Goal: Participate in discussion: Engage in conversation with other users on a specific topic

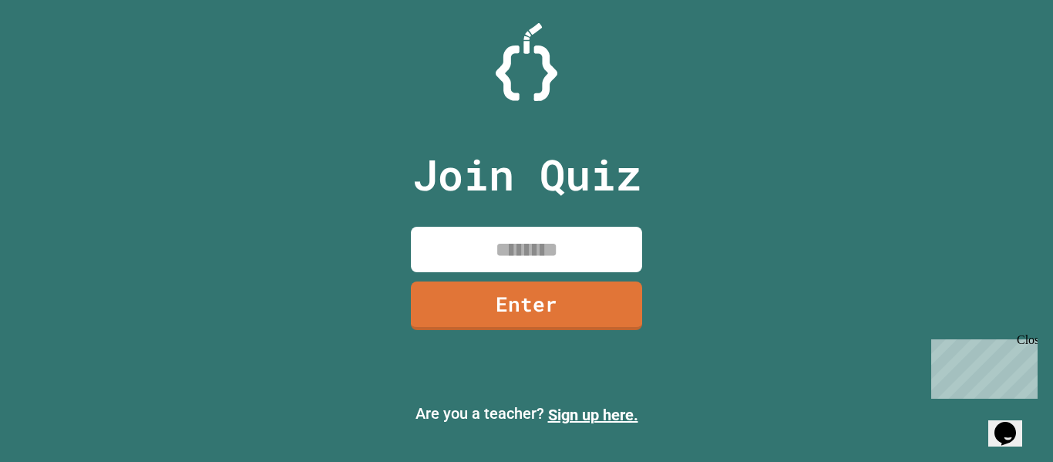
click at [511, 253] on input at bounding box center [526, 249] width 231 height 45
type input "********"
click at [558, 325] on link "Enter" at bounding box center [526, 303] width 231 height 51
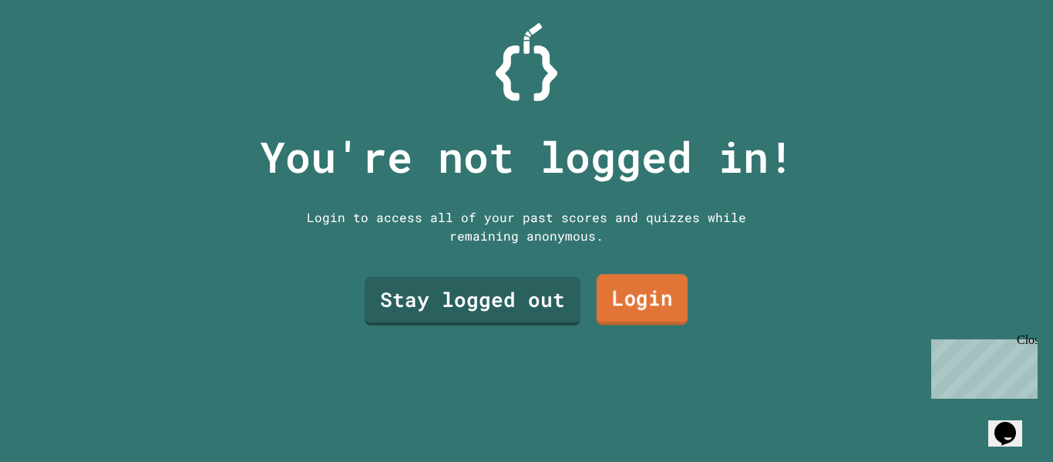
click at [653, 299] on link "Login" at bounding box center [642, 299] width 91 height 51
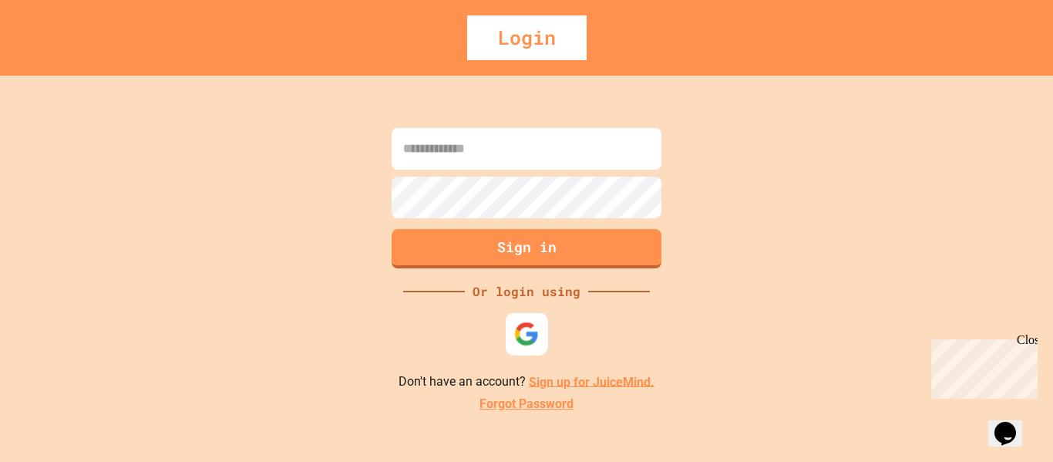
click at [527, 341] on img at bounding box center [526, 333] width 25 height 25
click at [535, 147] on input at bounding box center [527, 149] width 270 height 42
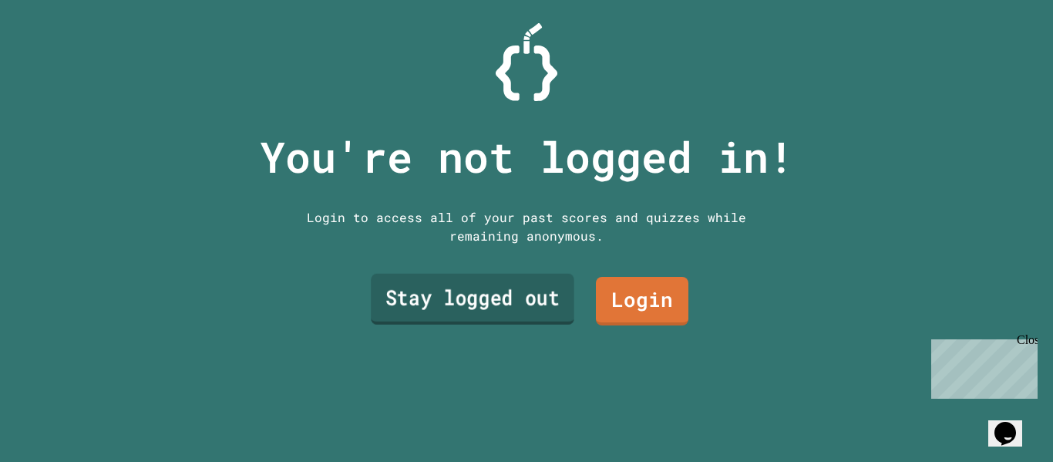
click at [432, 291] on link "Stay logged out" at bounding box center [473, 299] width 204 height 51
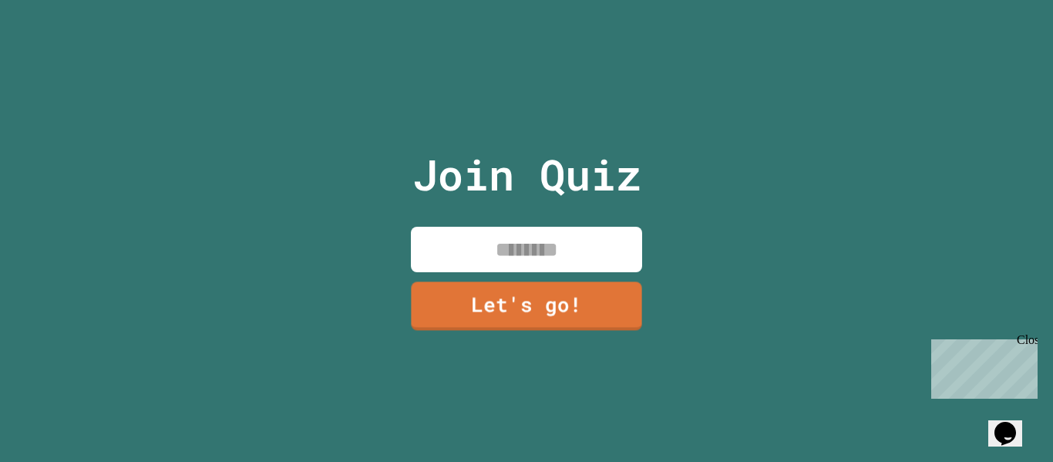
click at [520, 205] on p "Join Quiz" at bounding box center [526, 175] width 229 height 64
click at [509, 247] on input at bounding box center [526, 249] width 231 height 45
type input "*****"
click at [552, 306] on link "Let's go!" at bounding box center [526, 304] width 234 height 51
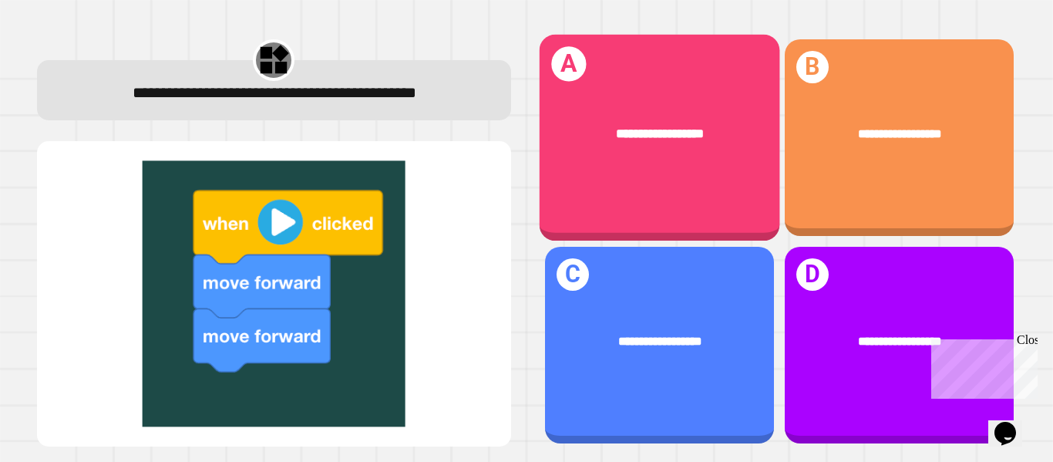
click at [690, 118] on div "**********" at bounding box center [659, 134] width 241 height 72
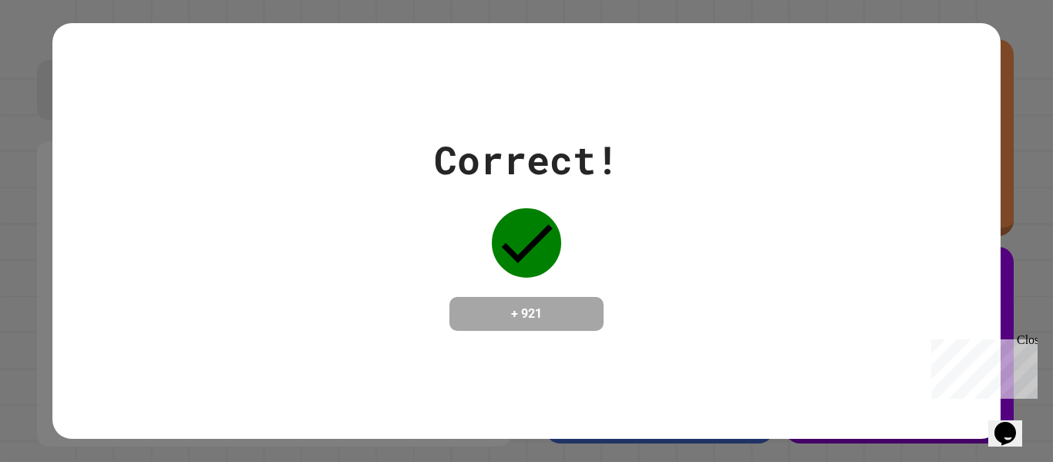
click at [570, 343] on div "Correct! + 921" at bounding box center [525, 231] width 947 height 416
click at [568, 358] on div "Correct! + 921" at bounding box center [525, 231] width 947 height 416
click at [953, 232] on div "Correct! + 921" at bounding box center [525, 231] width 947 height 200
click at [863, 233] on div "Correct! + 921" at bounding box center [525, 231] width 947 height 200
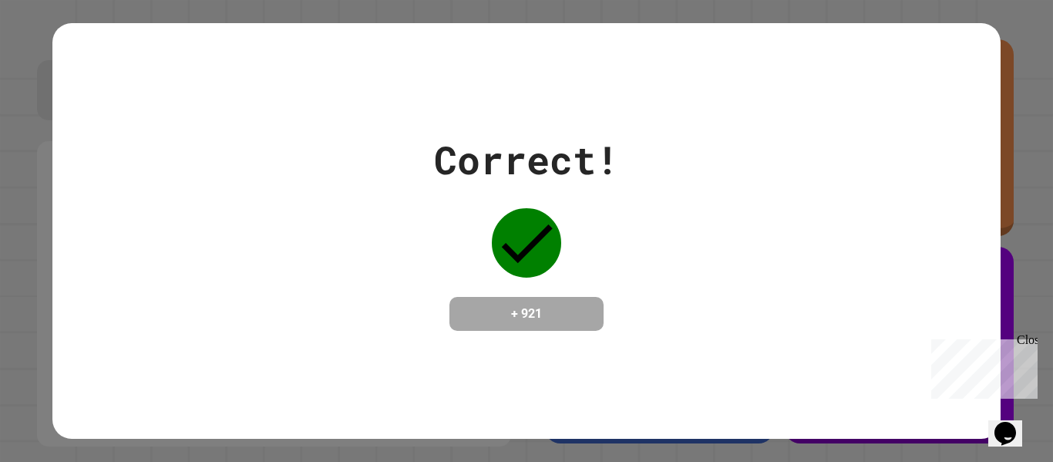
click at [807, 276] on div "Correct! + 921" at bounding box center [525, 231] width 947 height 200
click at [455, 405] on div "Correct! + 921" at bounding box center [525, 231] width 947 height 416
click at [546, 224] on icon at bounding box center [527, 243] width 51 height 39
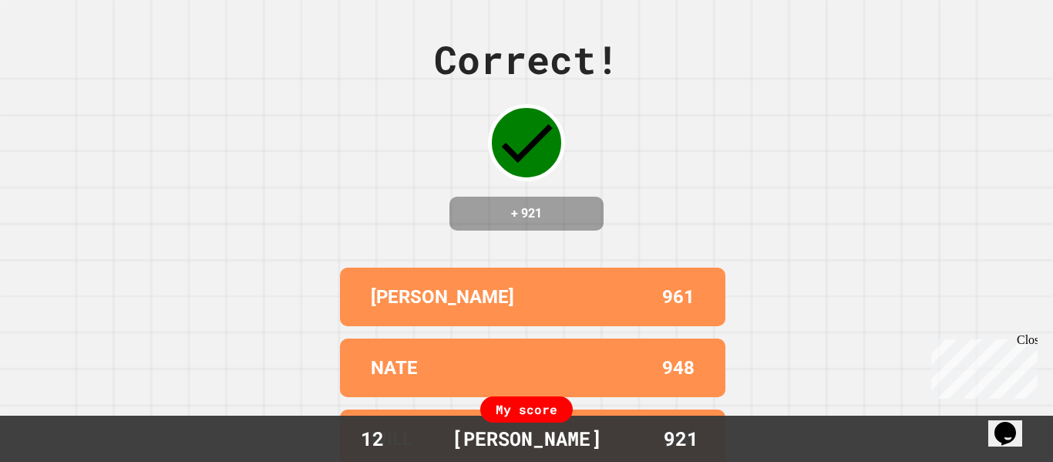
click at [607, 134] on div "Correct! + 921" at bounding box center [526, 131] width 185 height 200
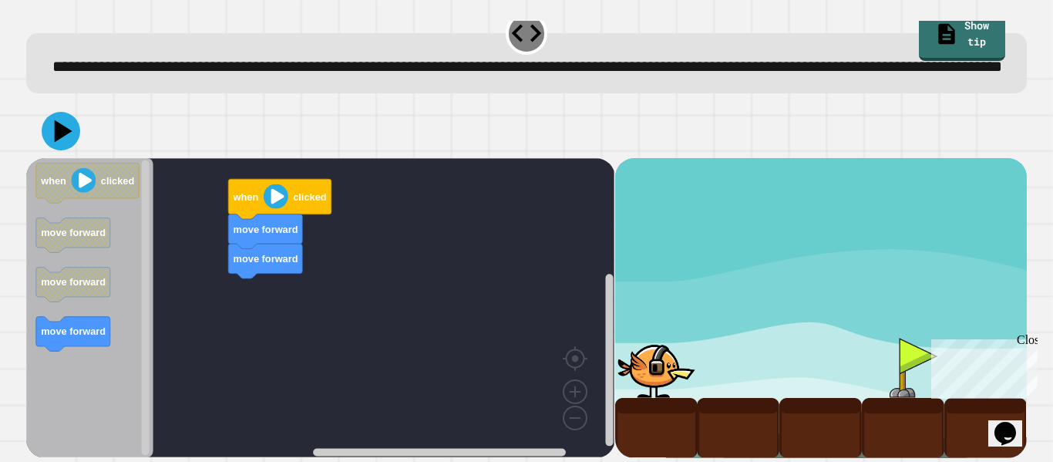
scroll to position [43, 0]
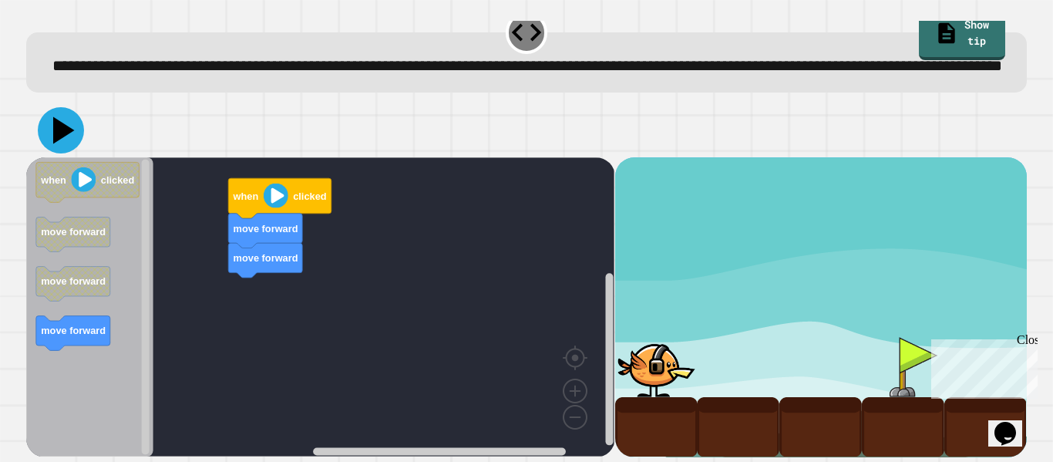
click at [65, 130] on icon at bounding box center [64, 130] width 22 height 27
click at [294, 204] on icon "Blockly Workspace" at bounding box center [279, 198] width 103 height 40
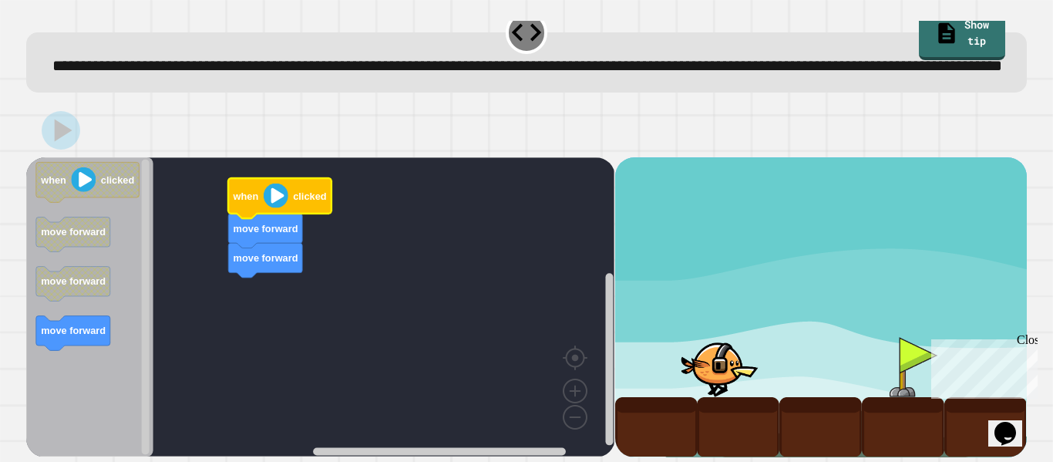
click at [283, 200] on image "Blockly Workspace" at bounding box center [276, 195] width 25 height 25
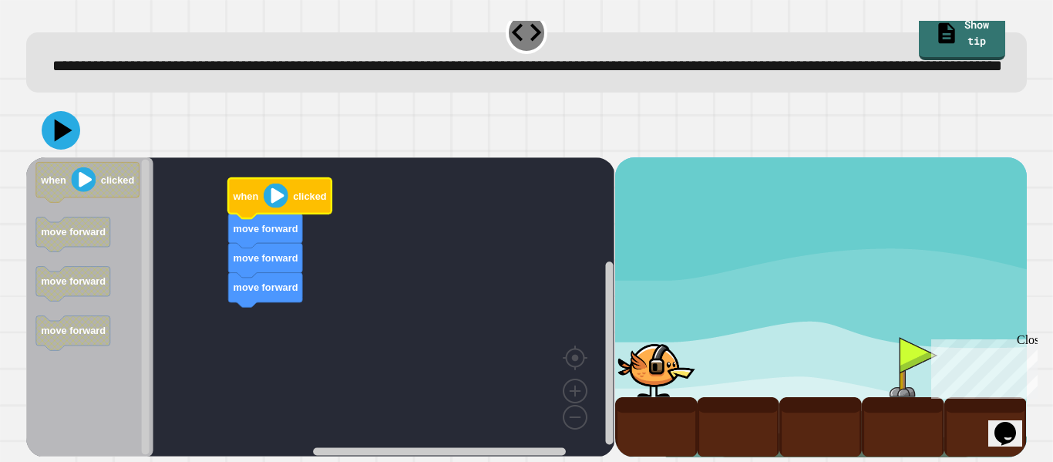
click at [286, 186] on image "Blockly Workspace" at bounding box center [276, 195] width 25 height 25
click at [66, 126] on icon at bounding box center [61, 130] width 46 height 46
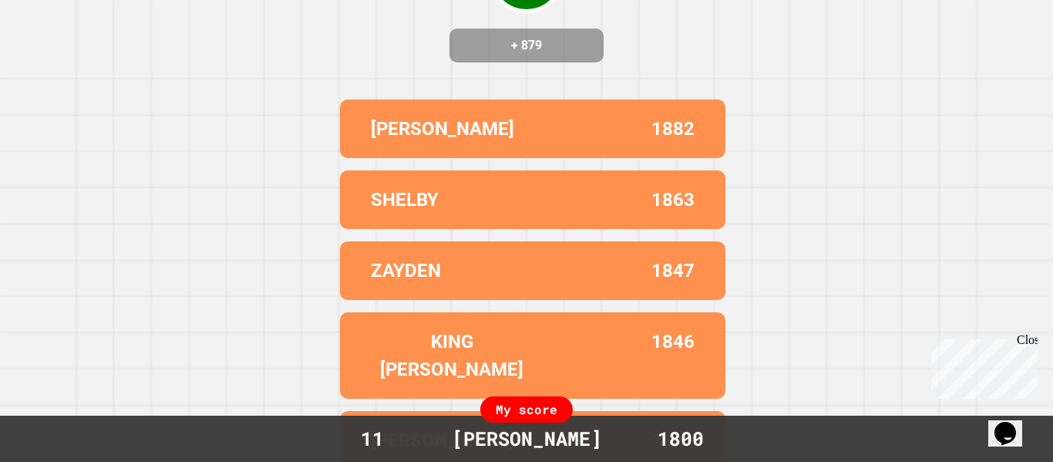
scroll to position [0, 0]
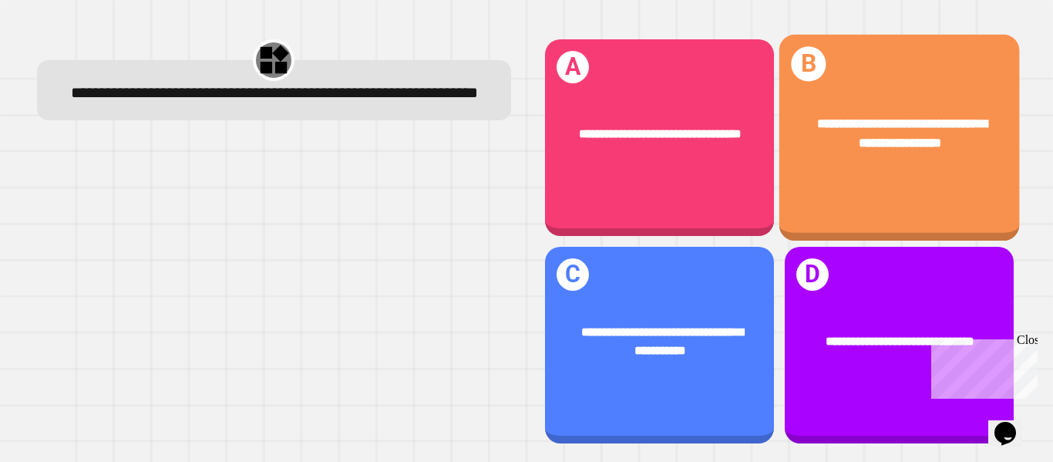
click at [843, 162] on div "**********" at bounding box center [899, 133] width 241 height 91
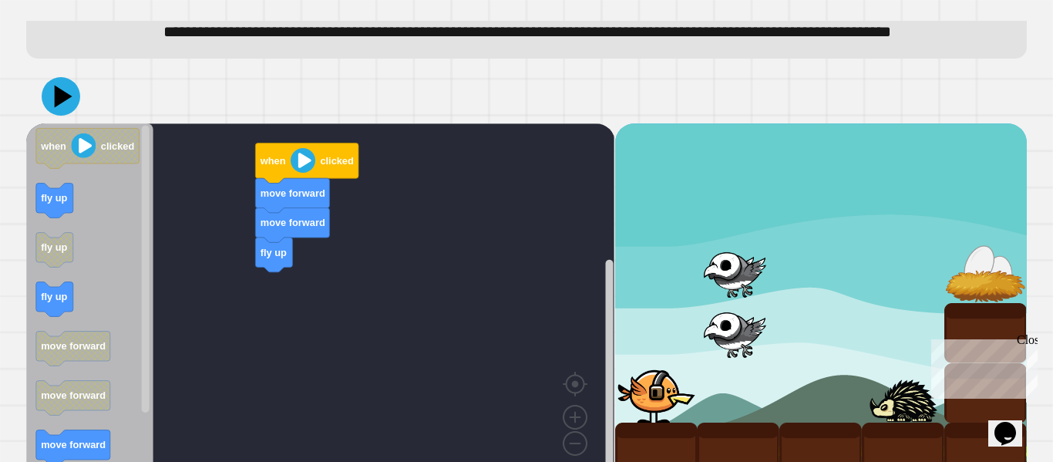
scroll to position [103, 0]
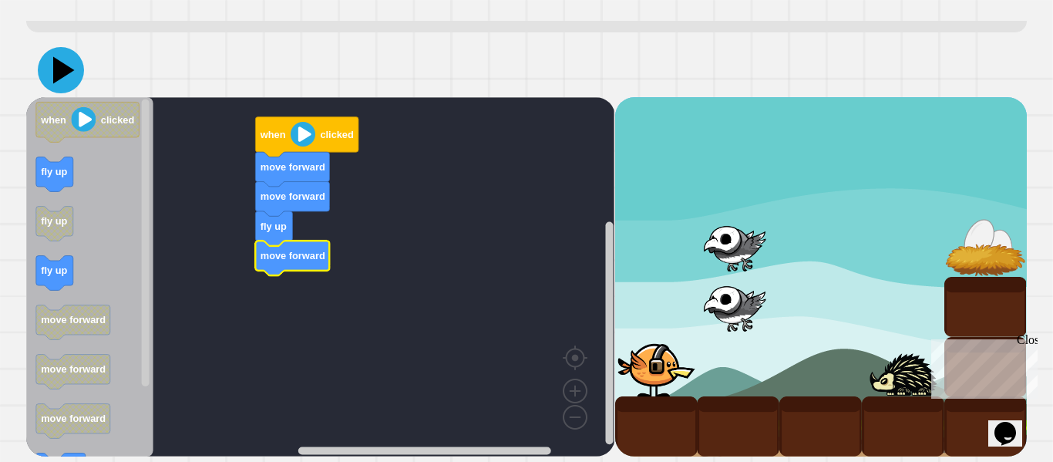
click at [72, 77] on icon at bounding box center [61, 70] width 46 height 46
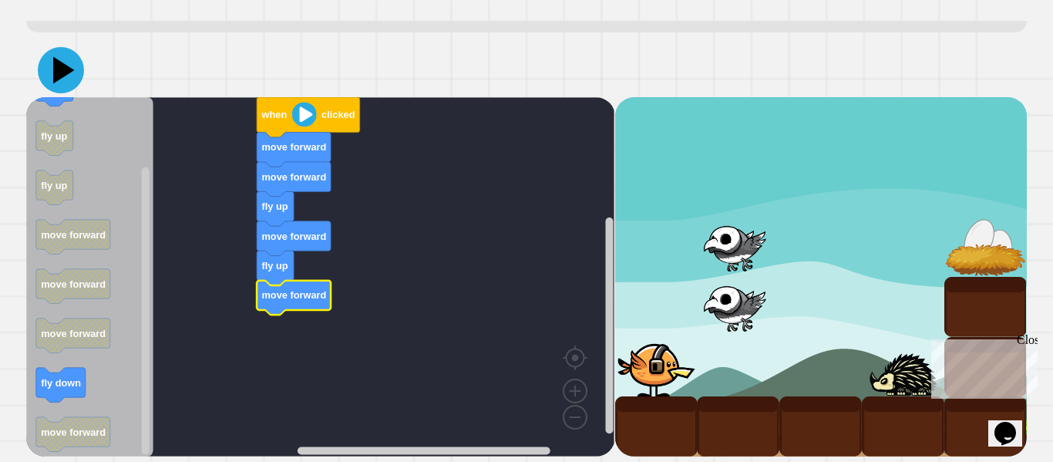
click at [62, 52] on icon at bounding box center [61, 70] width 46 height 46
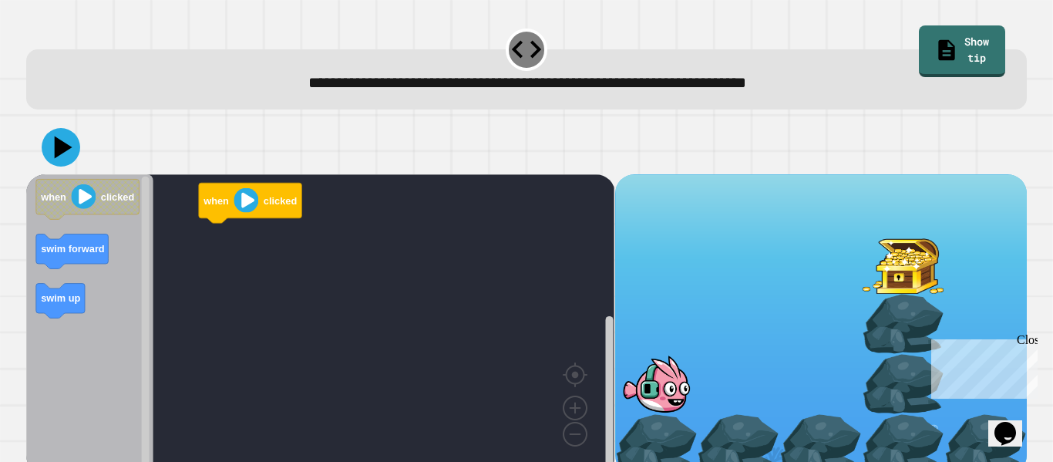
scroll to position [19, 0]
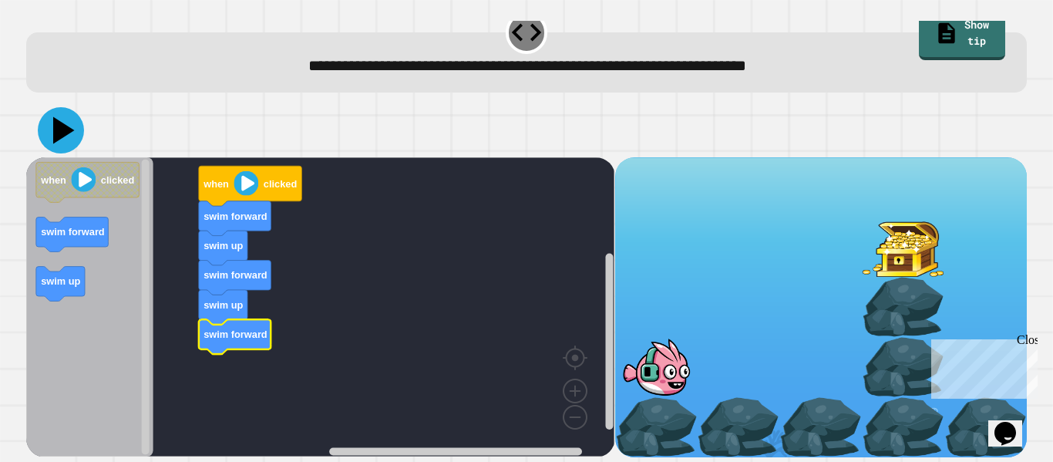
click at [66, 143] on icon at bounding box center [61, 130] width 46 height 46
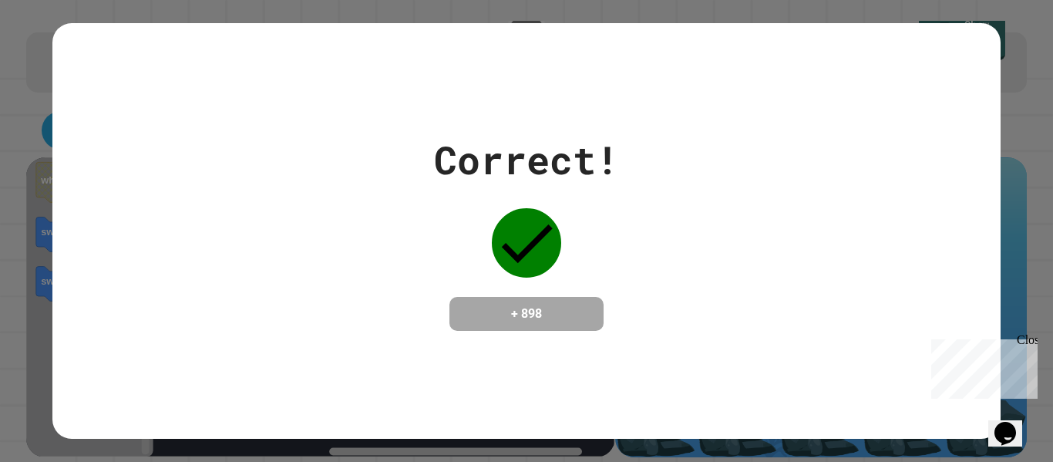
click at [542, 267] on div at bounding box center [526, 242] width 77 height 77
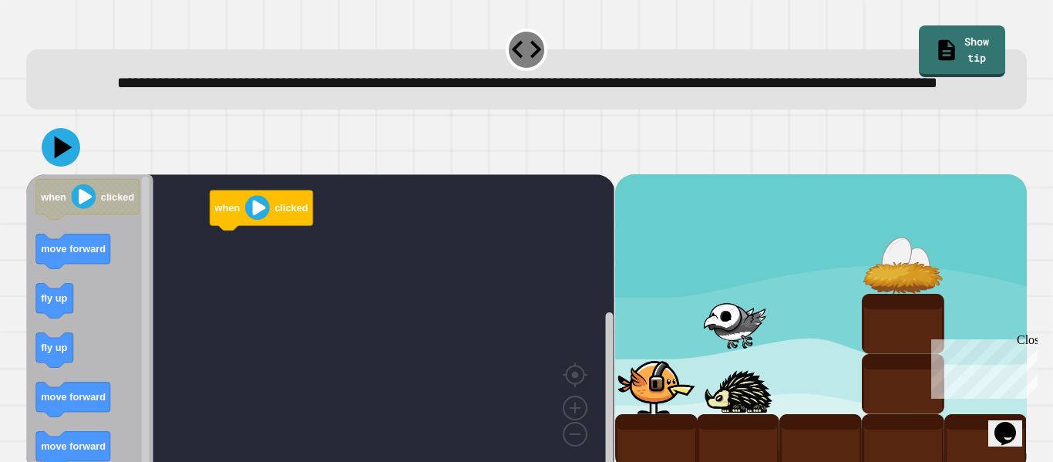
scroll to position [43, 0]
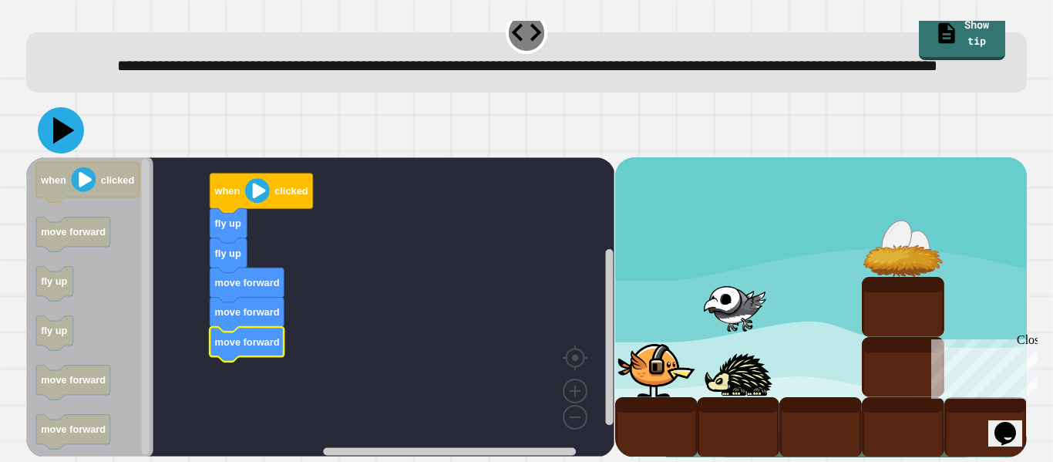
click at [77, 133] on icon at bounding box center [61, 130] width 46 height 46
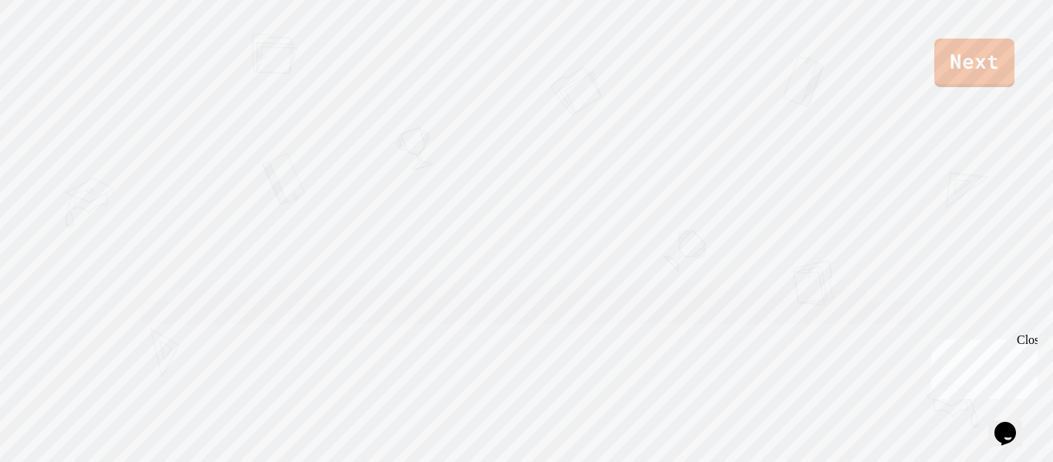
click at [77, 133] on div "Next ZAYDEN KING [PERSON_NAME] View leaderboard" at bounding box center [526, 231] width 1053 height 462
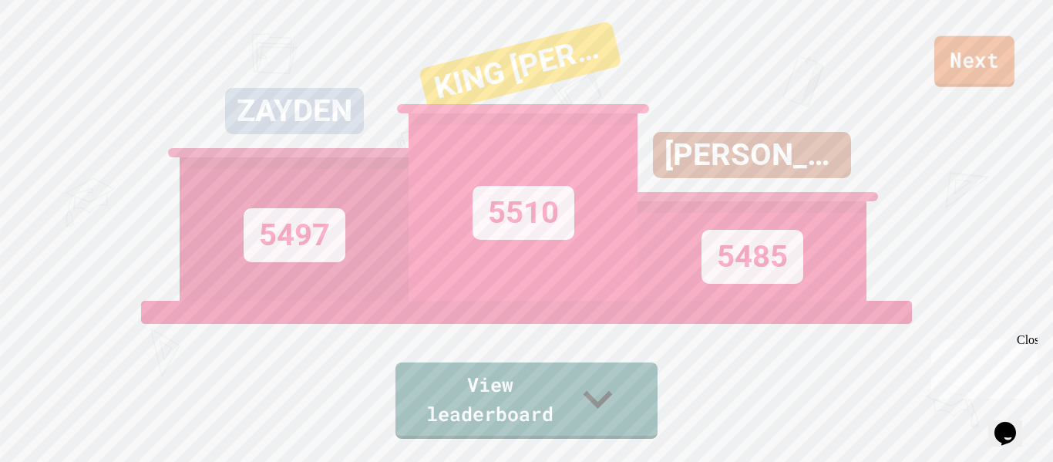
click at [954, 82] on link "Next" at bounding box center [974, 61] width 80 height 51
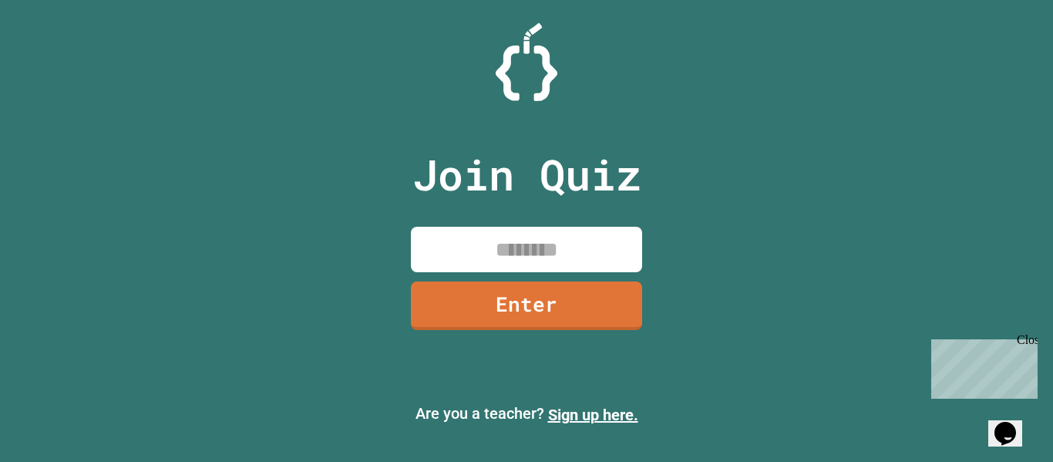
click at [518, 242] on input at bounding box center [526, 249] width 231 height 45
type input "********"
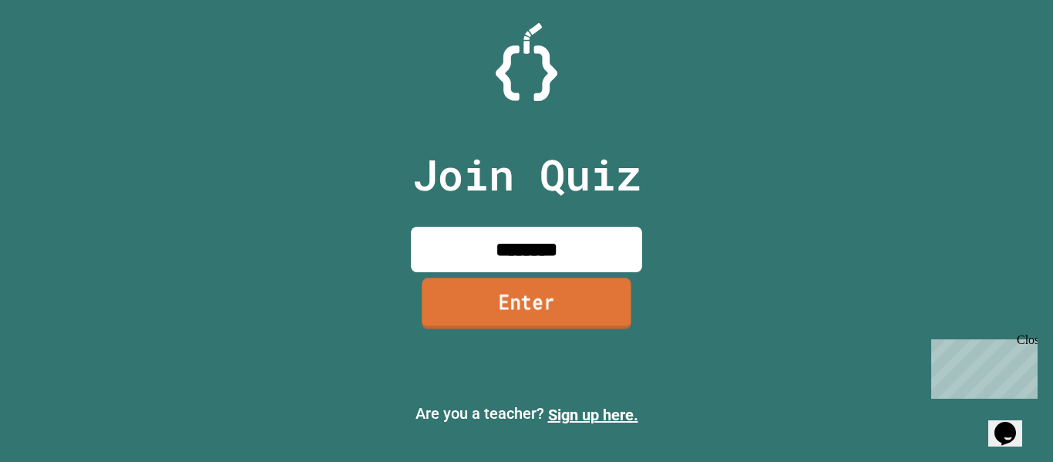
click at [533, 289] on link "Enter" at bounding box center [527, 303] width 210 height 51
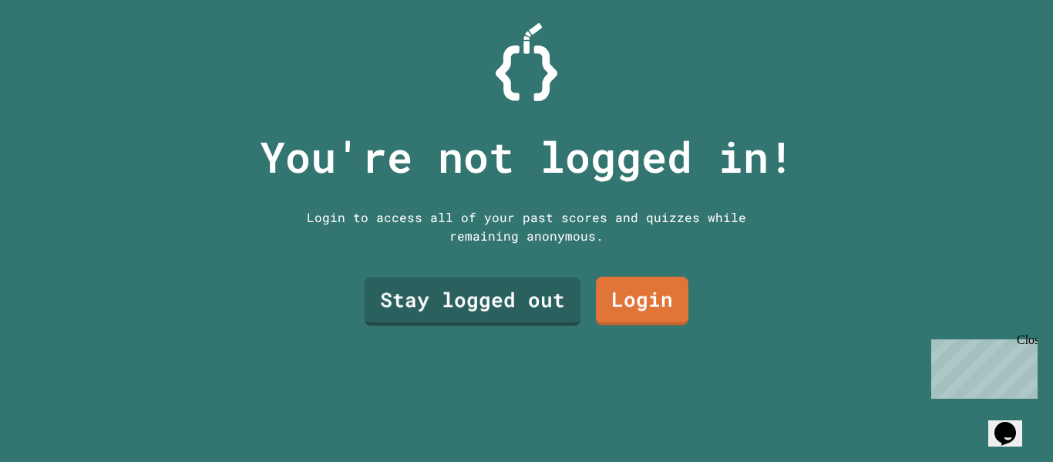
click at [507, 330] on div "Stay logged out Login" at bounding box center [526, 301] width 339 height 64
click at [488, 308] on link "Stay logged out" at bounding box center [472, 299] width 200 height 51
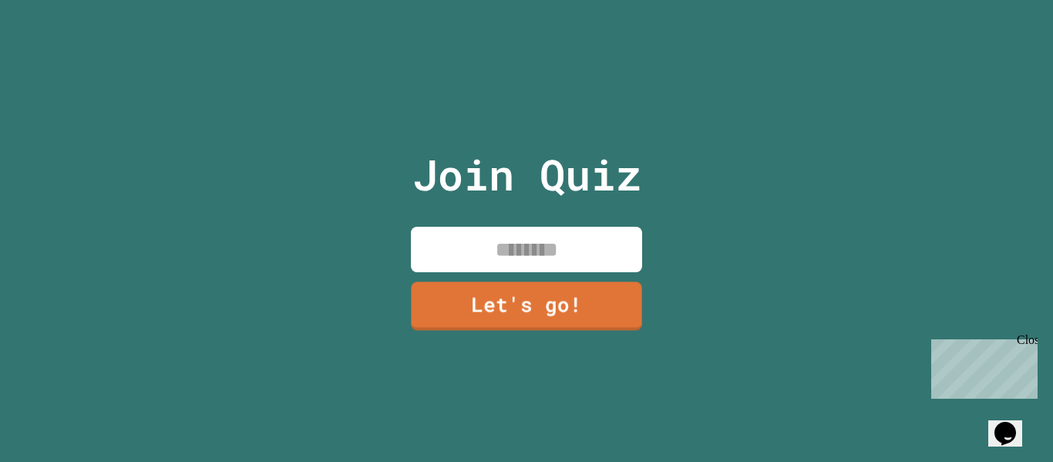
click at [527, 251] on input at bounding box center [526, 249] width 231 height 45
type input "*****"
click at [510, 298] on link "Let's go!" at bounding box center [526, 303] width 227 height 51
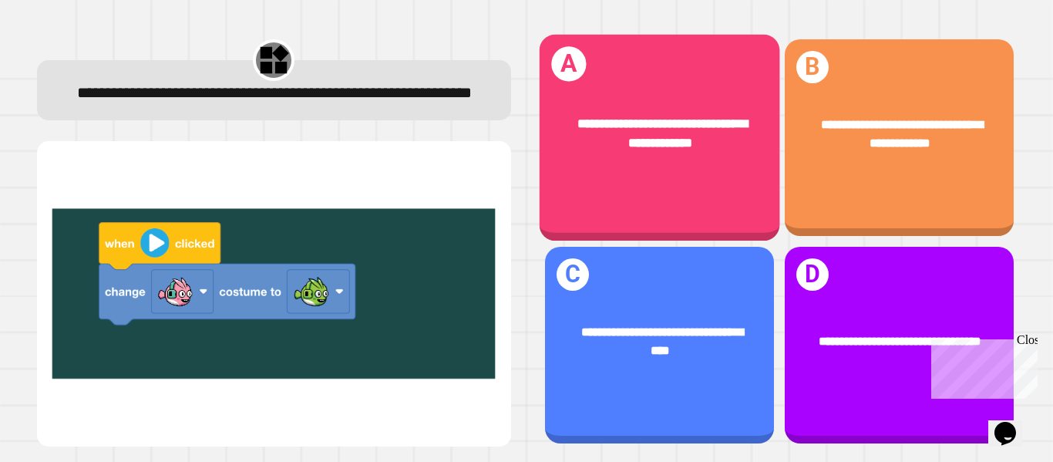
click at [620, 194] on div "**********" at bounding box center [659, 138] width 241 height 207
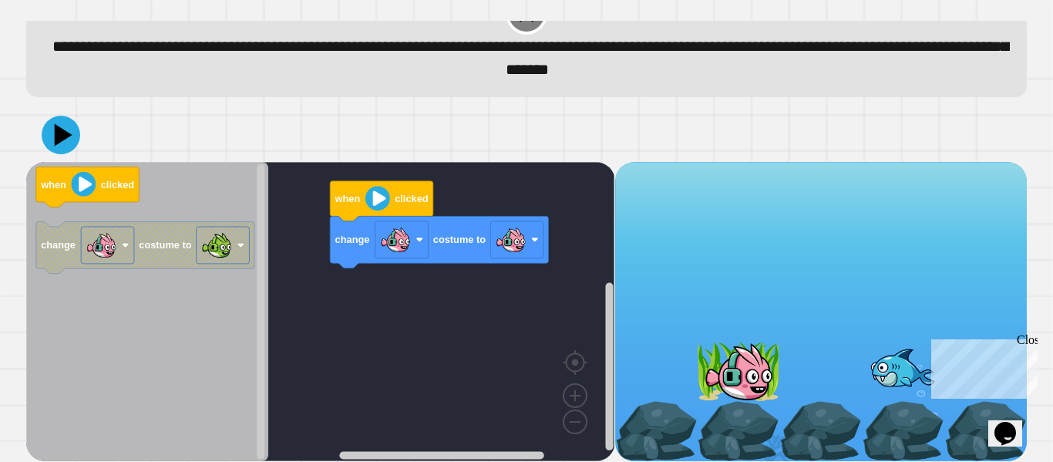
scroll to position [43, 0]
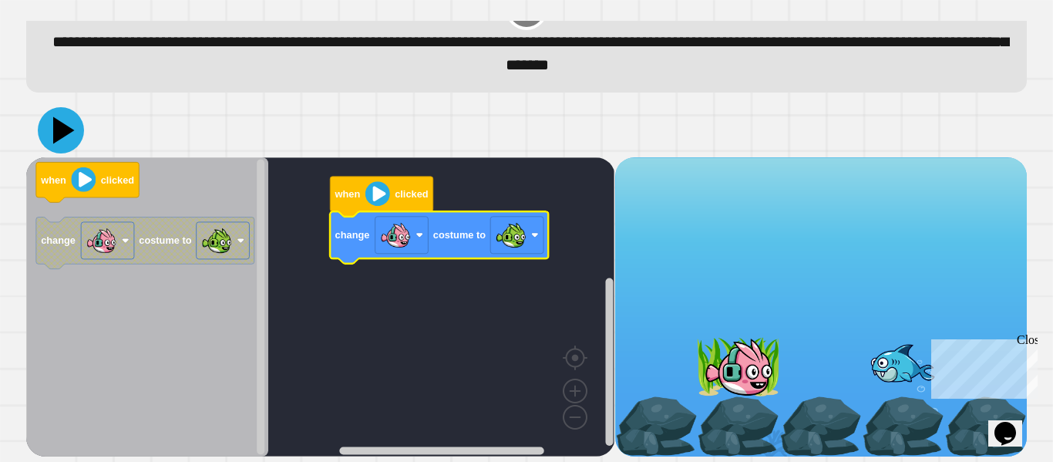
click at [54, 135] on icon at bounding box center [61, 130] width 46 height 46
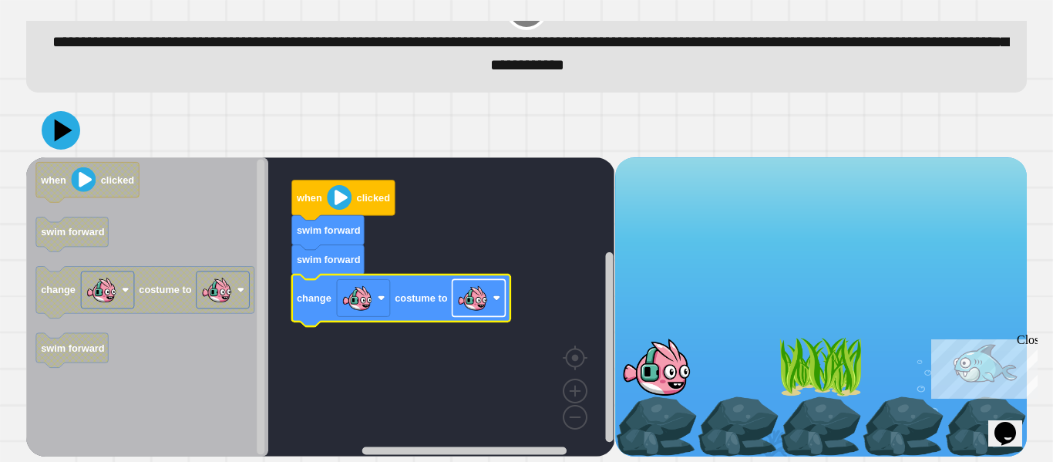
click at [490, 301] on rect "Blockly Workspace" at bounding box center [479, 297] width 53 height 37
click at [62, 113] on icon at bounding box center [61, 130] width 44 height 44
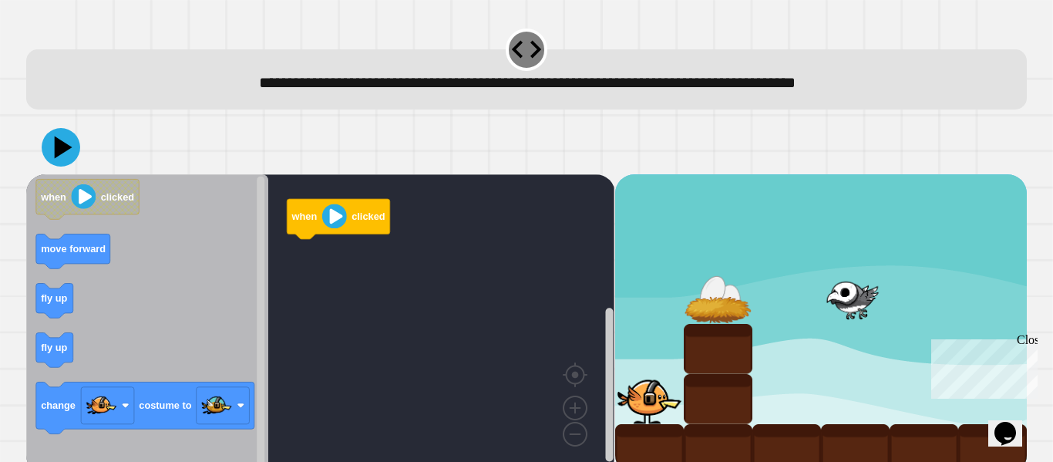
scroll to position [19, 0]
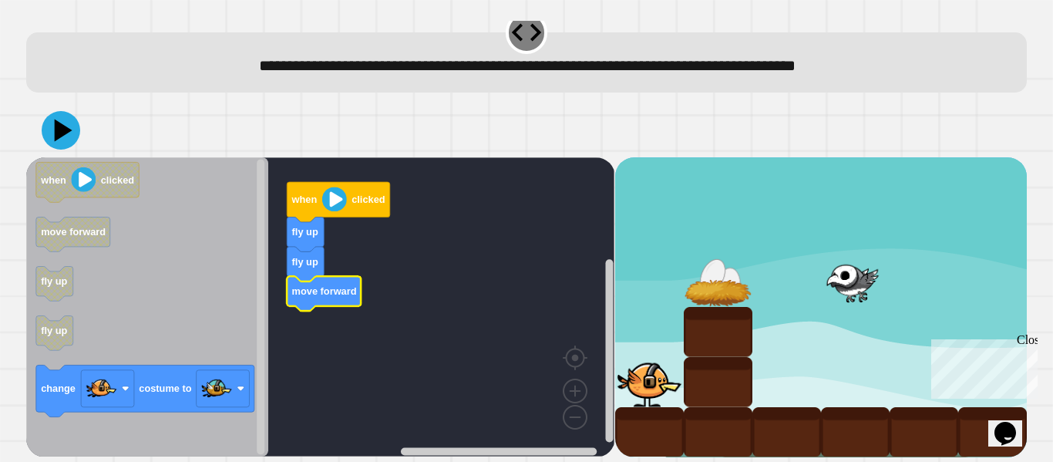
click at [188, 360] on icon "Blockly Workspace" at bounding box center [147, 306] width 242 height 299
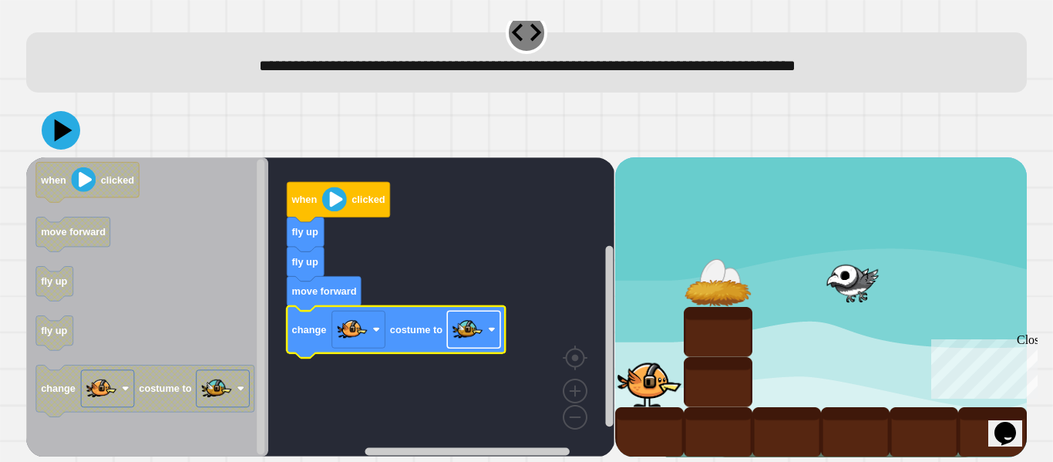
click at [468, 323] on image "Blockly Workspace" at bounding box center [468, 329] width 31 height 31
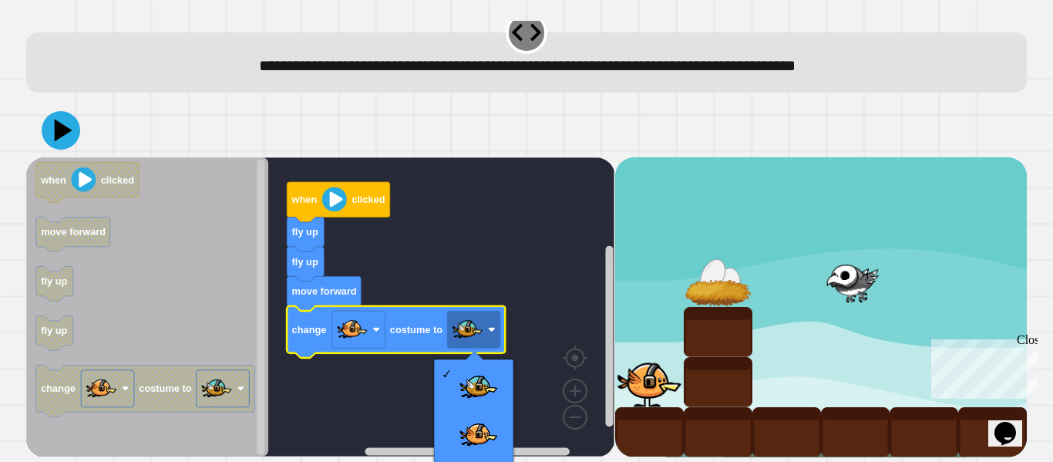
click at [506, 301] on rect "Blockly Workspace" at bounding box center [320, 306] width 588 height 299
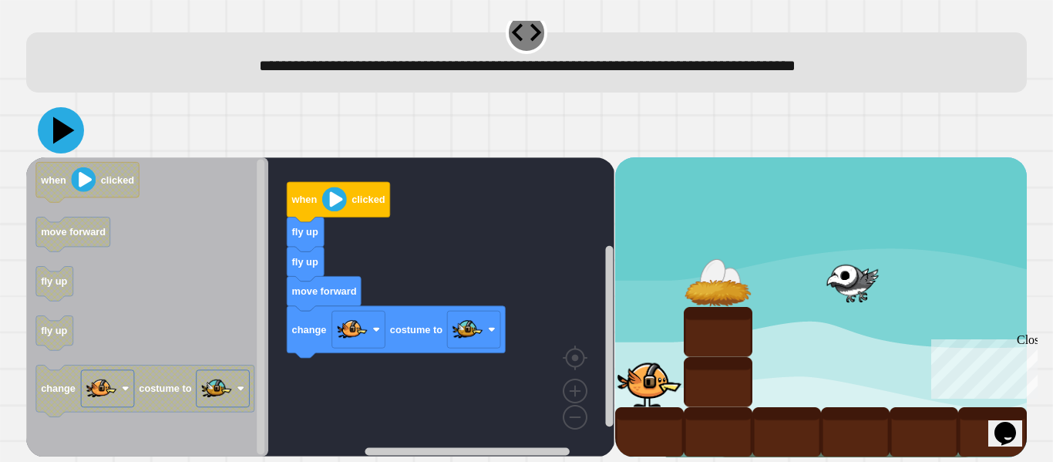
click at [46, 119] on icon at bounding box center [61, 130] width 46 height 46
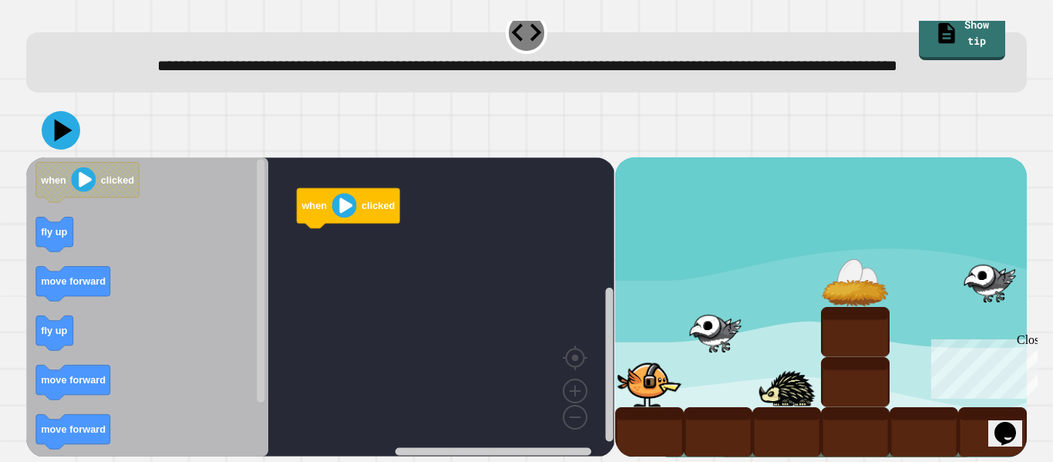
scroll to position [43, 0]
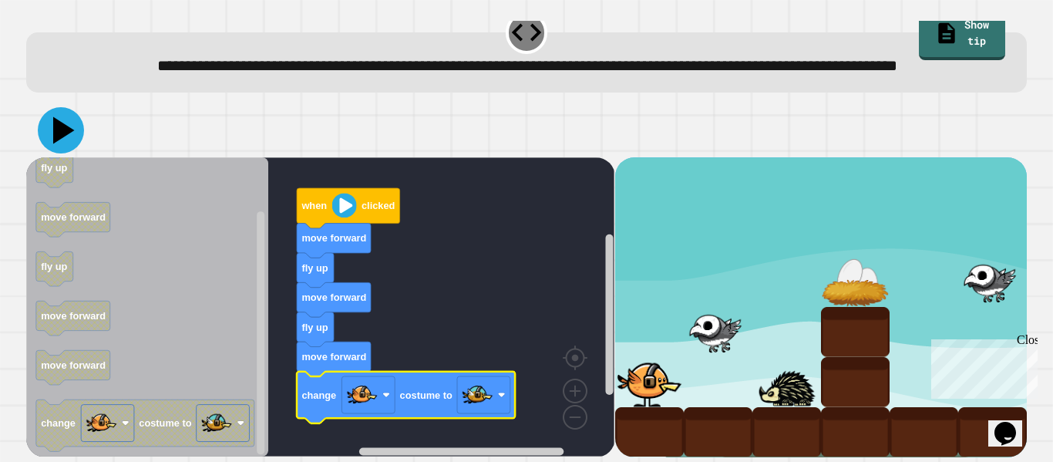
click at [56, 140] on icon at bounding box center [61, 130] width 46 height 46
click at [326, 274] on text "fly up" at bounding box center [315, 268] width 26 height 12
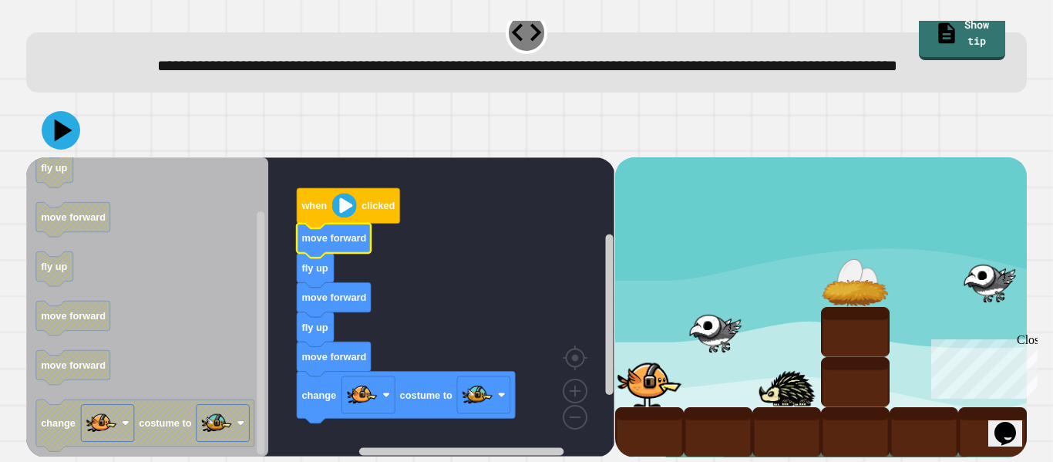
click at [338, 251] on icon "Blockly Workspace" at bounding box center [334, 241] width 74 height 35
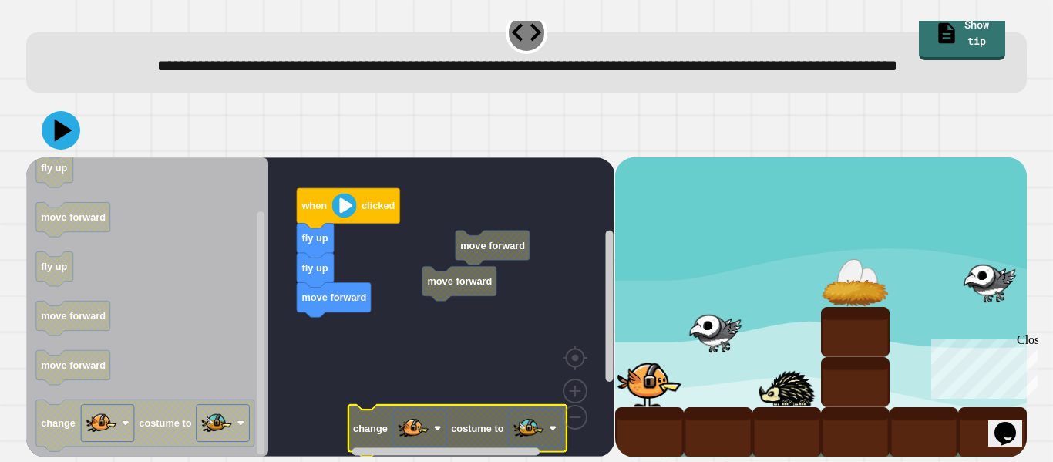
click at [464, 301] on rect "Blockly Workspace" at bounding box center [320, 306] width 588 height 299
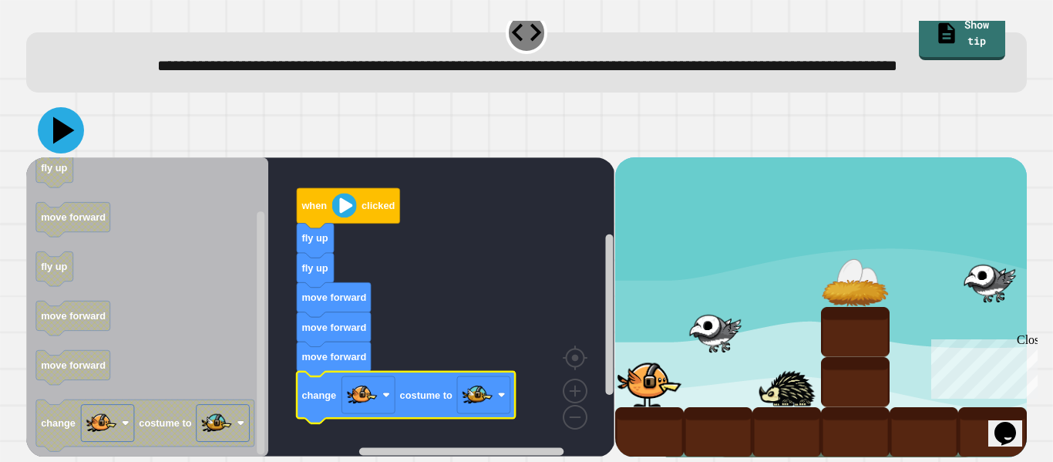
click at [62, 130] on icon at bounding box center [64, 130] width 22 height 27
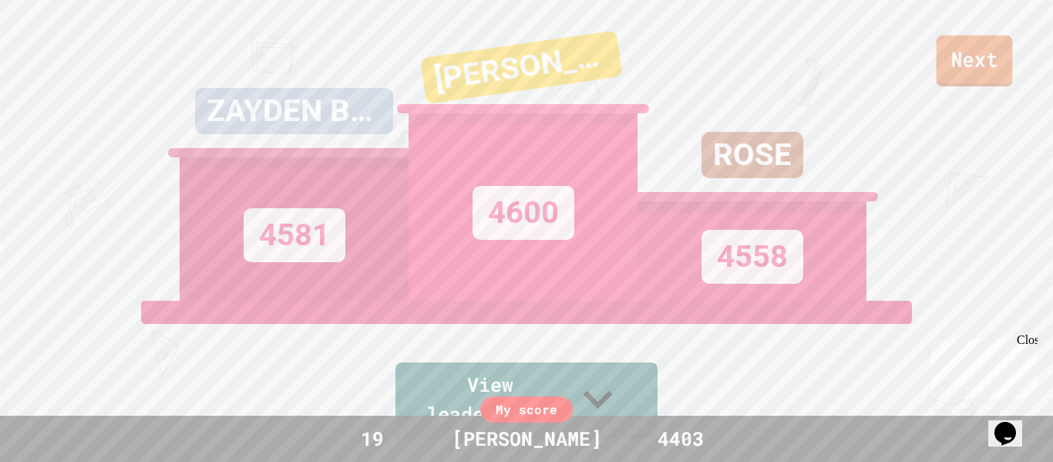
click at [966, 67] on link "Next" at bounding box center [975, 60] width 76 height 51
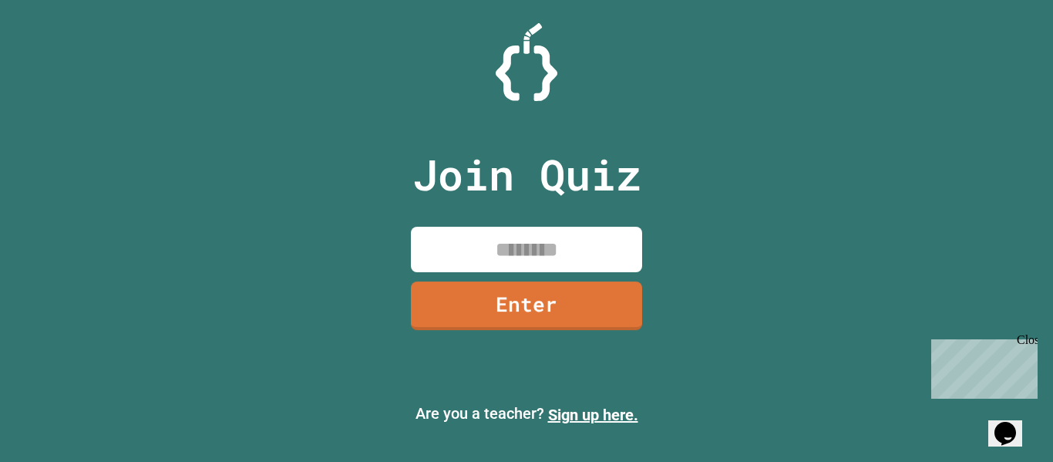
click at [539, 279] on div "Join Quiz Enter" at bounding box center [527, 231] width 260 height 385
click at [518, 258] on input at bounding box center [526, 249] width 231 height 45
type input "********"
click at [567, 294] on link "Enter" at bounding box center [526, 304] width 234 height 51
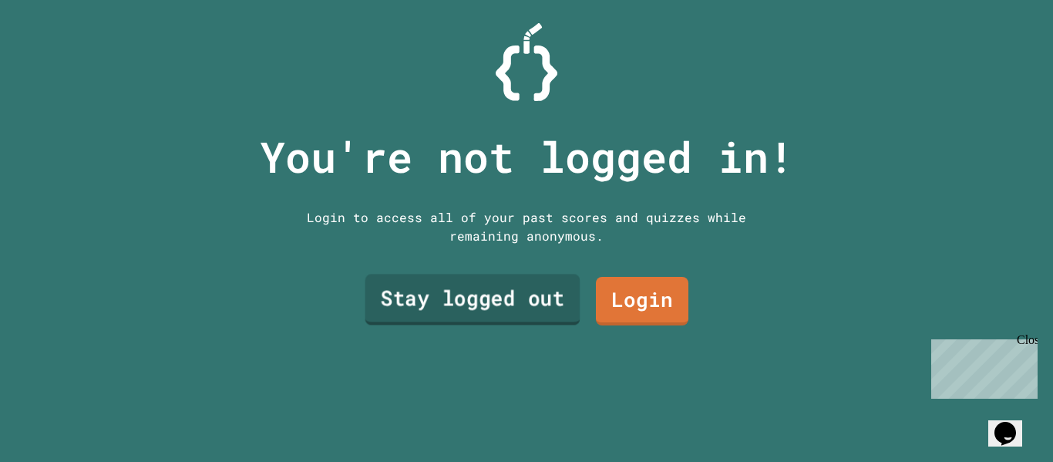
click at [527, 291] on link "Stay logged out" at bounding box center [472, 299] width 215 height 51
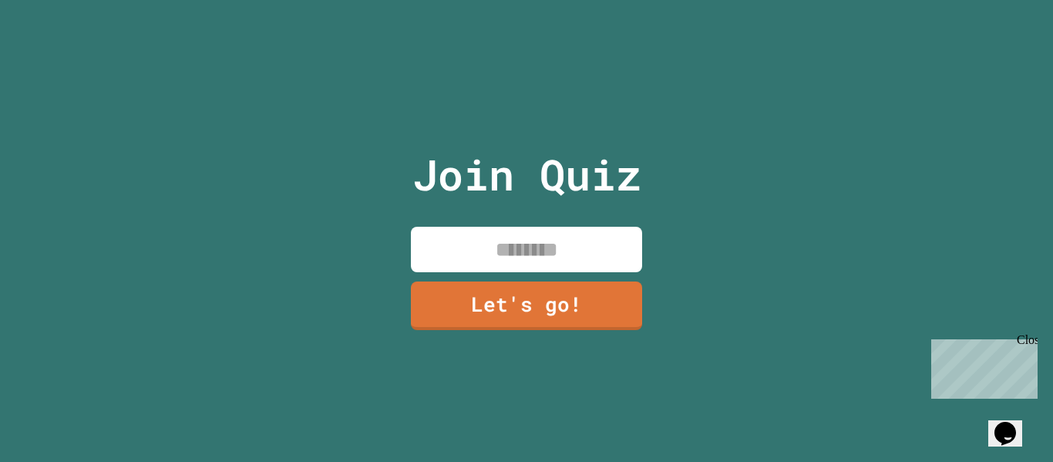
click at [524, 261] on input at bounding box center [526, 249] width 231 height 45
type input "*****"
click at [504, 300] on link "Let's go!" at bounding box center [526, 304] width 237 height 51
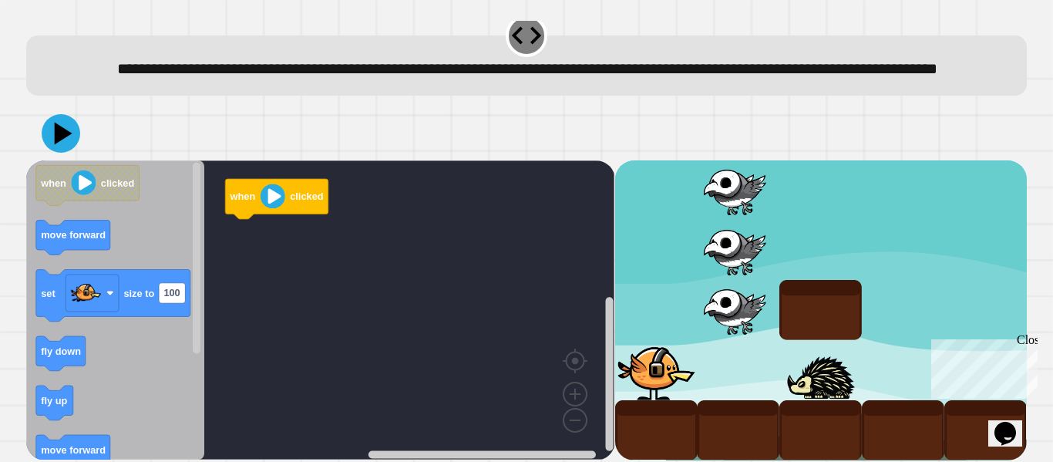
scroll to position [10, 0]
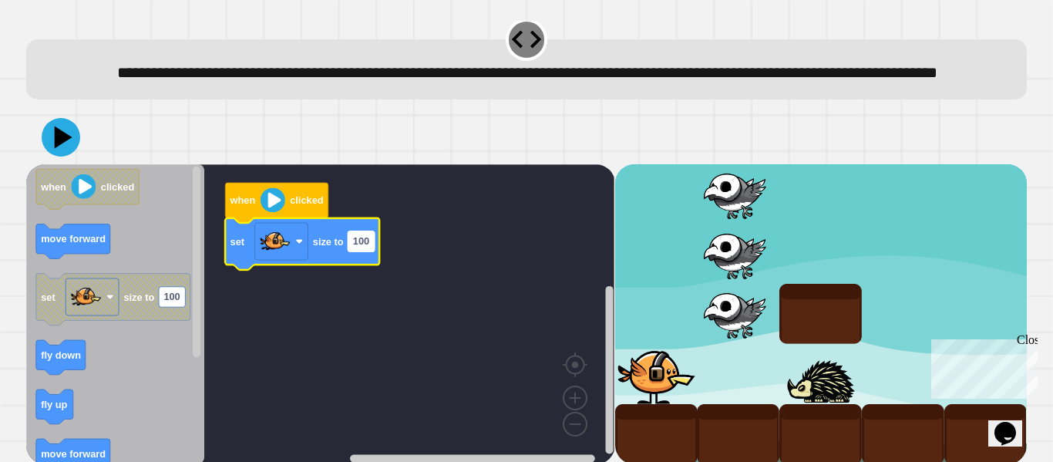
click at [362, 247] on text "100" at bounding box center [361, 242] width 16 height 12
type input "***"
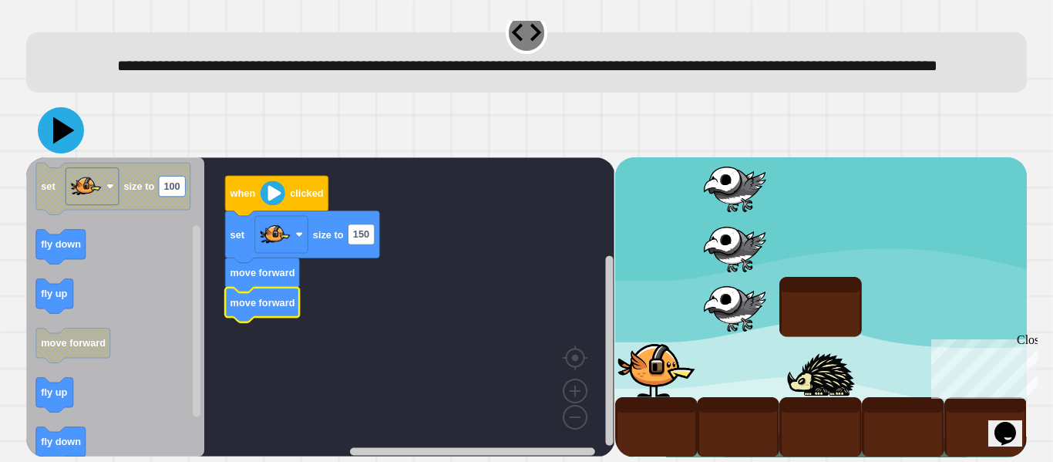
click at [66, 139] on icon at bounding box center [61, 130] width 46 height 46
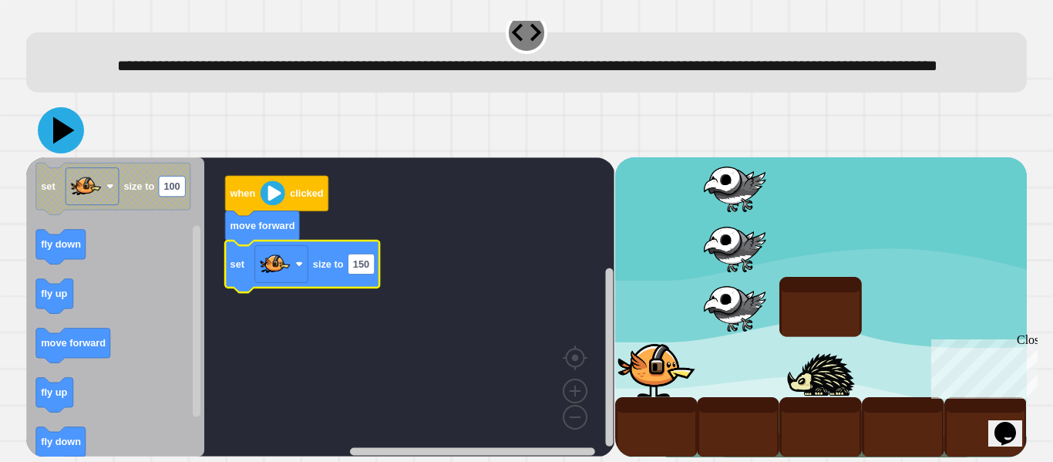
click at [73, 145] on icon at bounding box center [61, 130] width 46 height 46
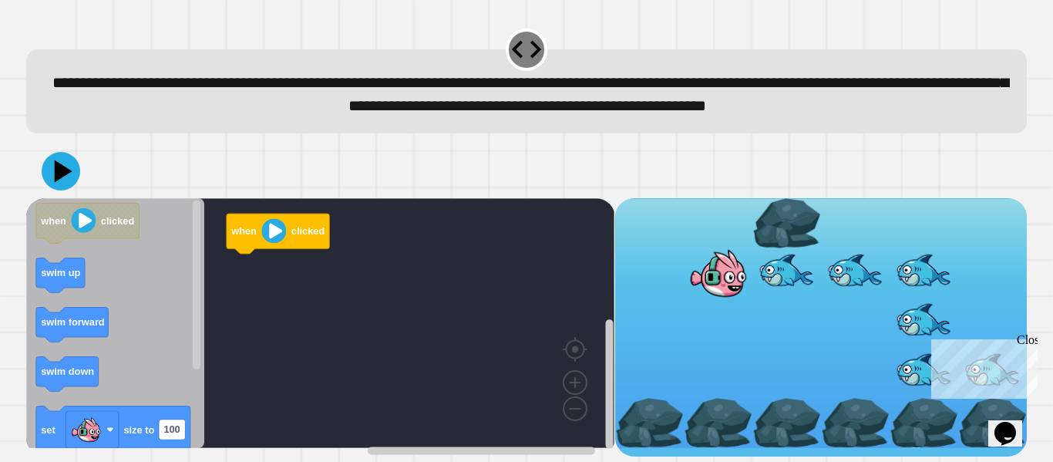
scroll to position [19, 0]
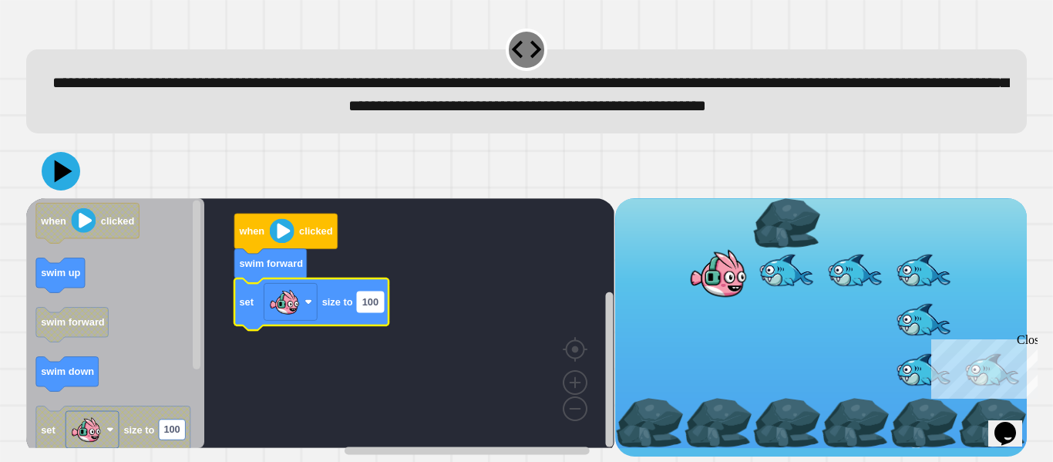
click at [358, 311] on rect "Blockly Workspace" at bounding box center [370, 301] width 26 height 20
type input "***"
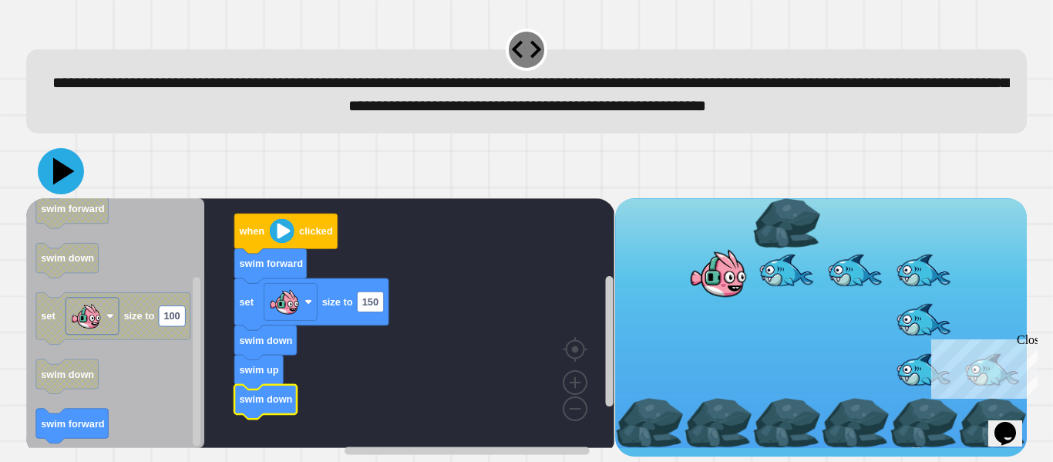
click at [62, 184] on icon at bounding box center [64, 170] width 22 height 27
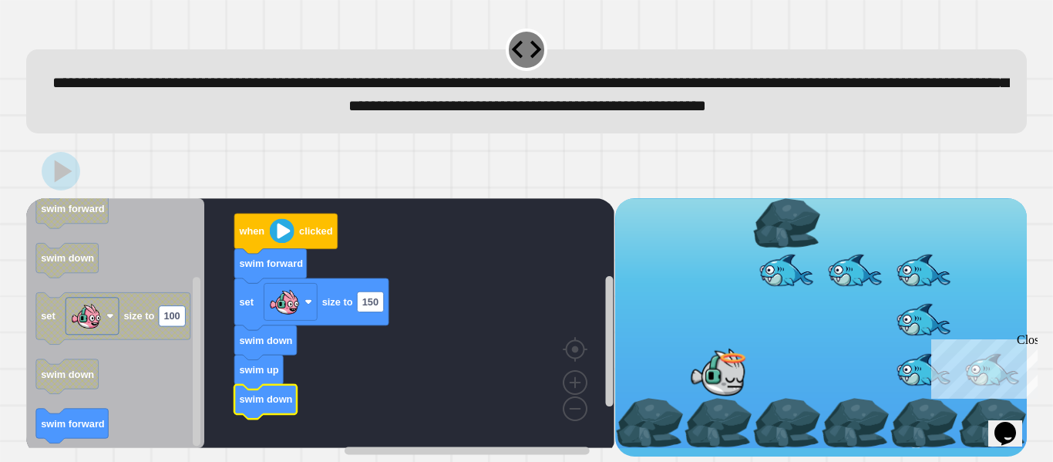
click at [103, 189] on div at bounding box center [526, 171] width 1001 height 54
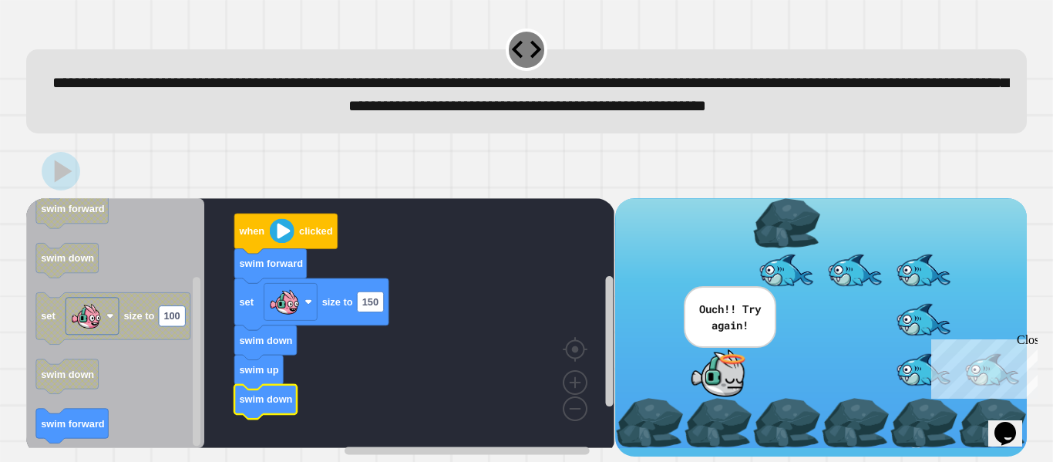
click at [133, 187] on div at bounding box center [526, 171] width 1001 height 54
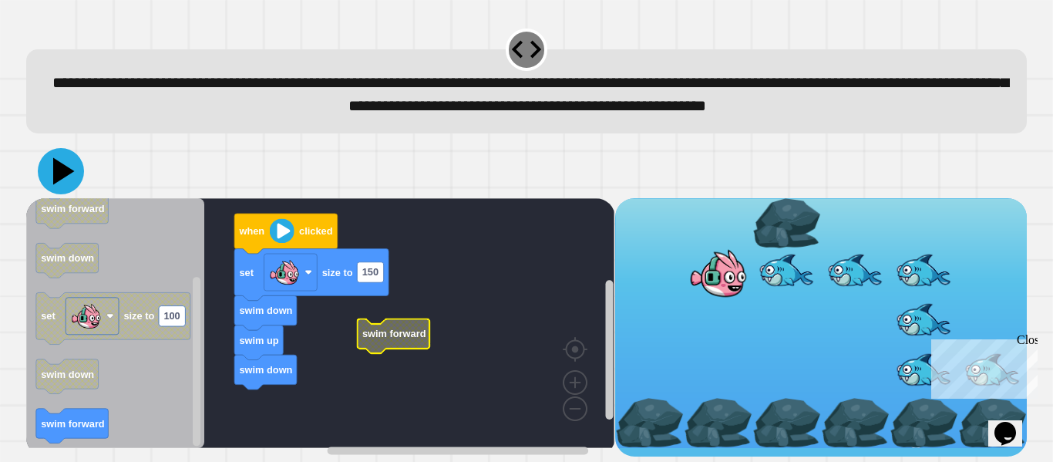
click at [72, 190] on icon at bounding box center [61, 171] width 46 height 46
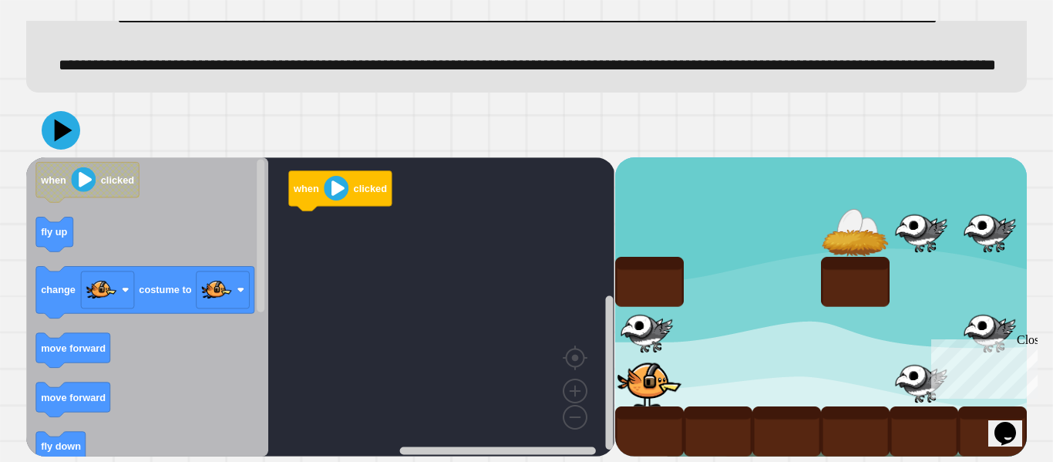
scroll to position [118, 0]
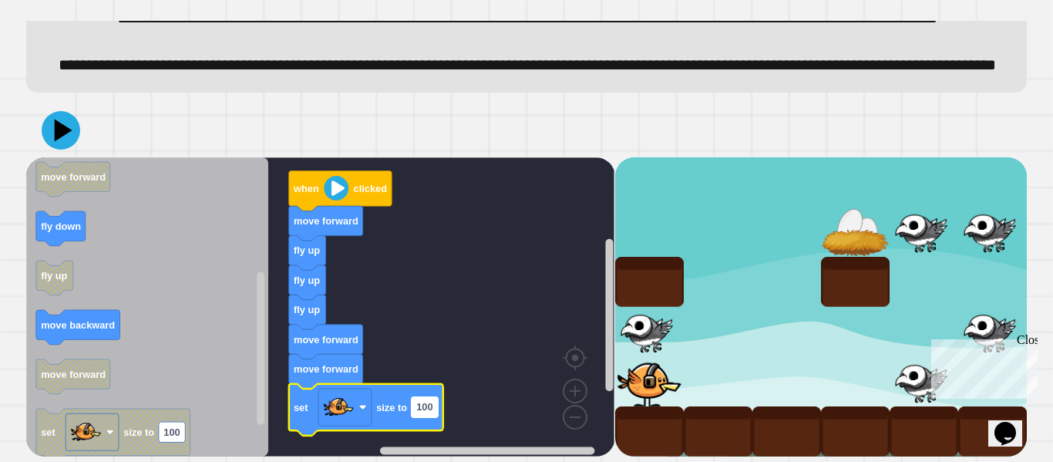
click at [430, 411] on text "100" at bounding box center [424, 407] width 16 height 12
type input "**"
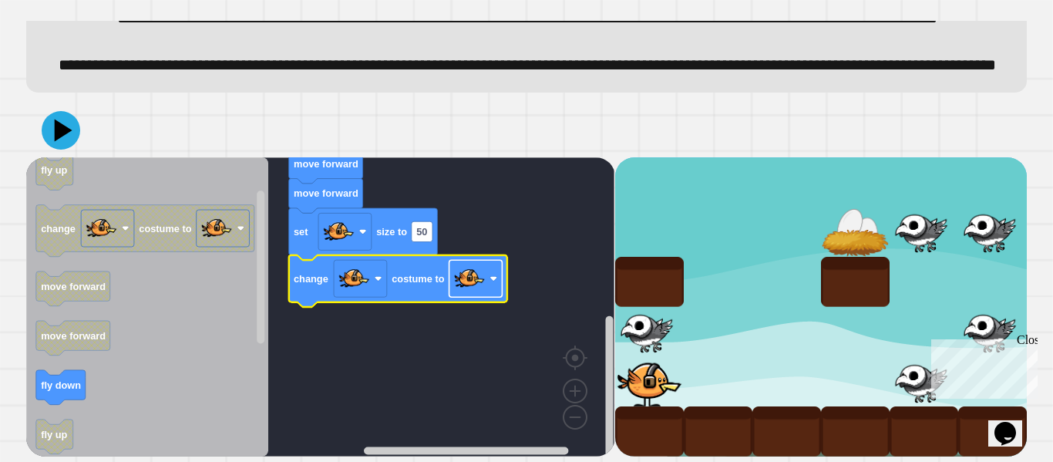
click at [468, 289] on image "Blockly Workspace" at bounding box center [469, 278] width 31 height 31
click at [68, 117] on icon at bounding box center [61, 130] width 46 height 46
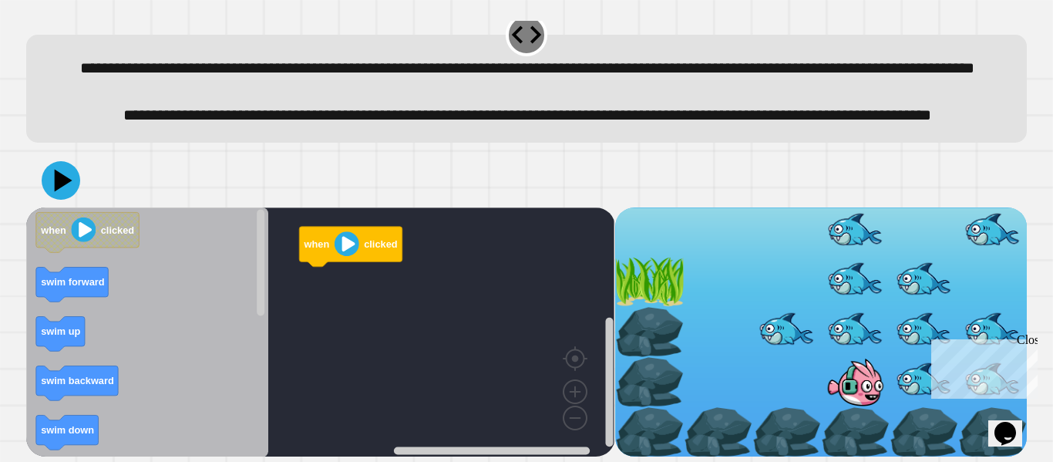
scroll to position [69, 0]
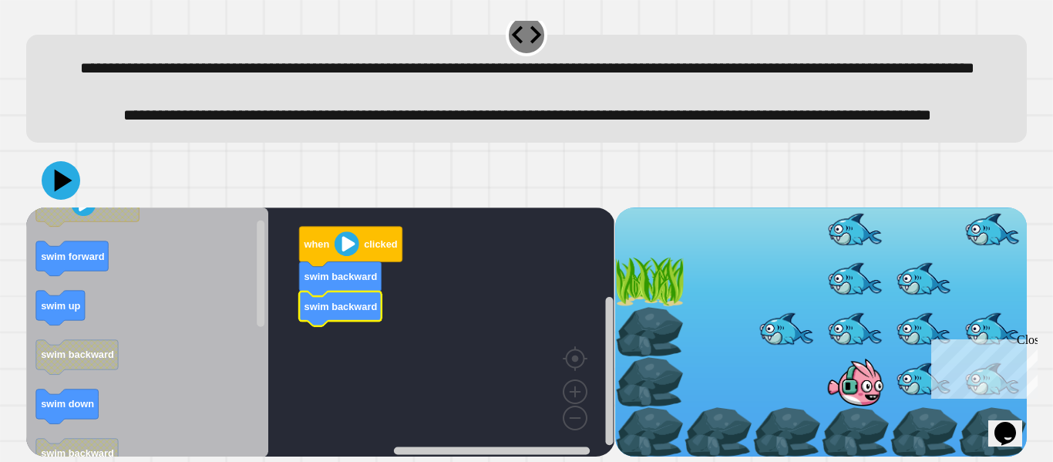
click at [25, 300] on div "when clicked swim backward swim backward when clicked swim forward swim up swim…" at bounding box center [526, 305] width 1011 height 314
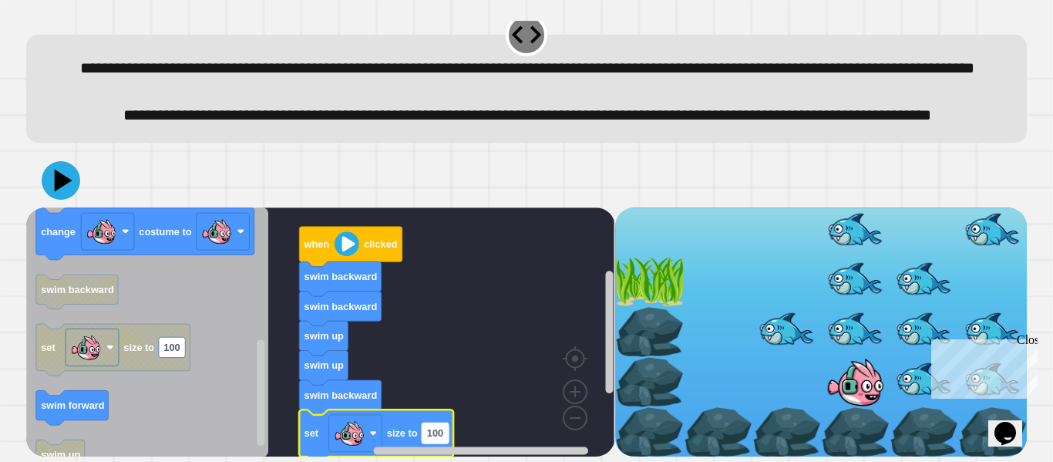
click at [443, 432] on text "100" at bounding box center [435, 433] width 16 height 12
type input "**"
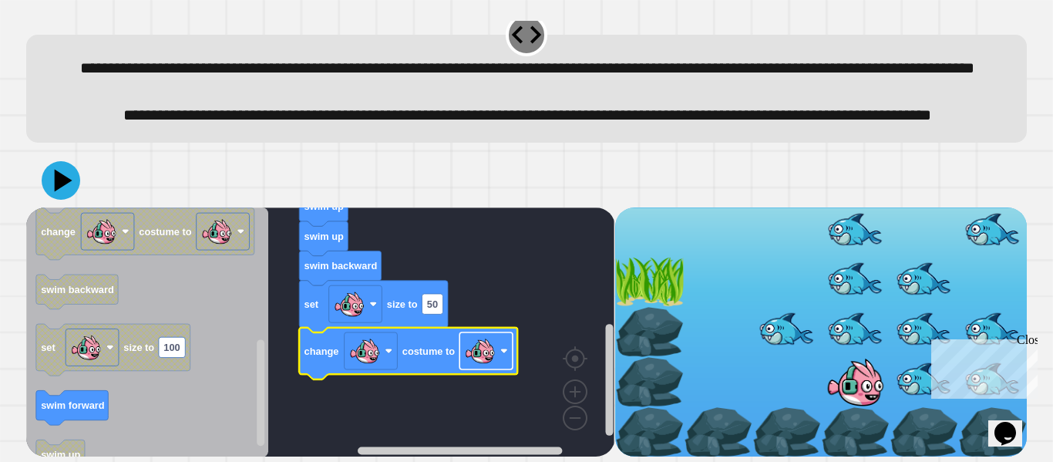
click at [493, 358] on image "Blockly Workspace" at bounding box center [480, 350] width 31 height 31
click at [82, 173] on div at bounding box center [526, 180] width 1001 height 54
click at [55, 174] on icon at bounding box center [64, 180] width 22 height 27
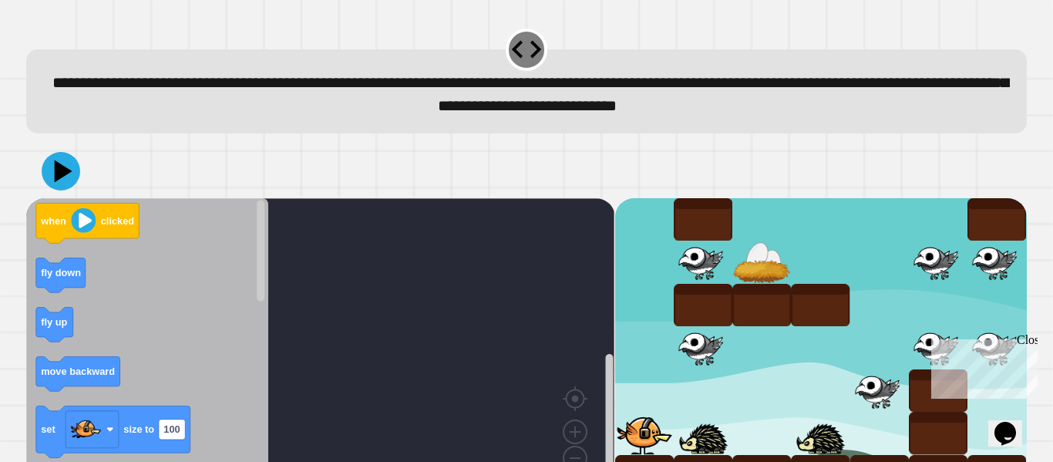
scroll to position [43, 0]
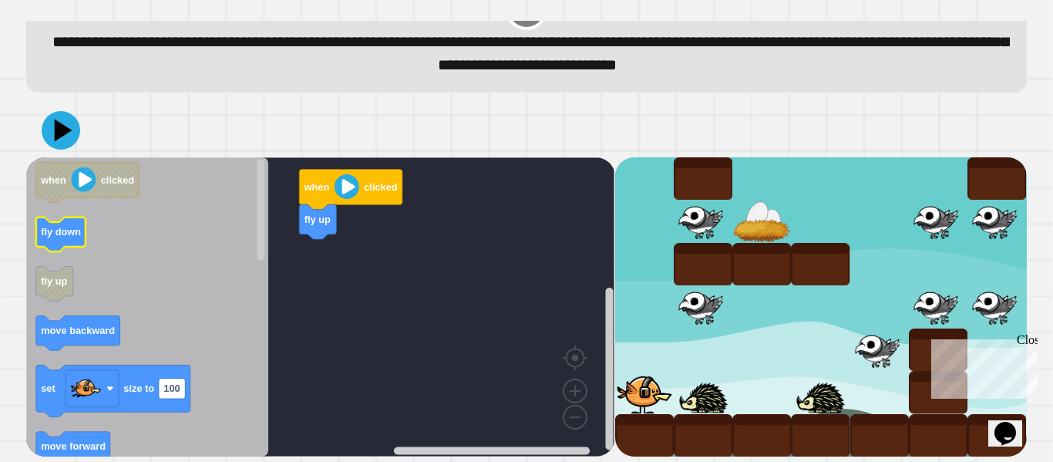
click at [61, 235] on text "fly down" at bounding box center [61, 232] width 40 height 12
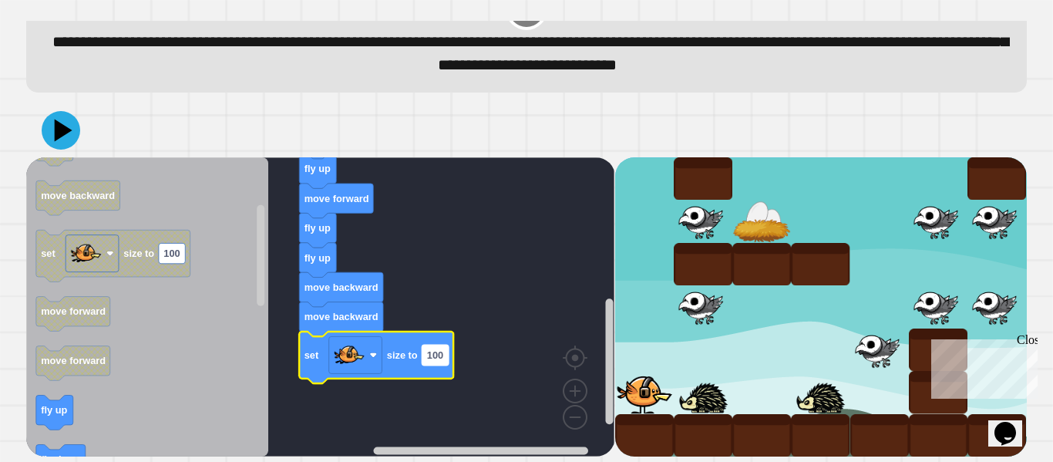
click at [433, 353] on text "100" at bounding box center [435, 355] width 16 height 12
type input "**"
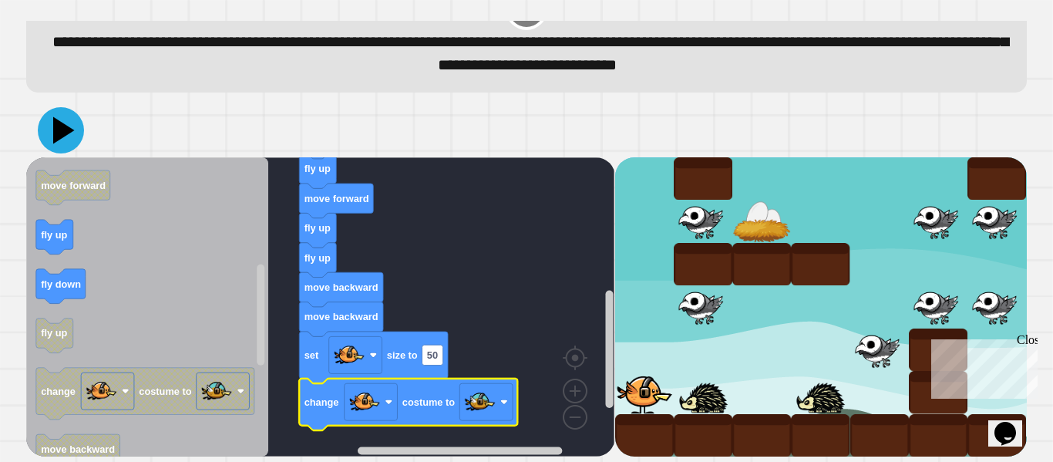
click at [59, 124] on icon at bounding box center [64, 129] width 22 height 27
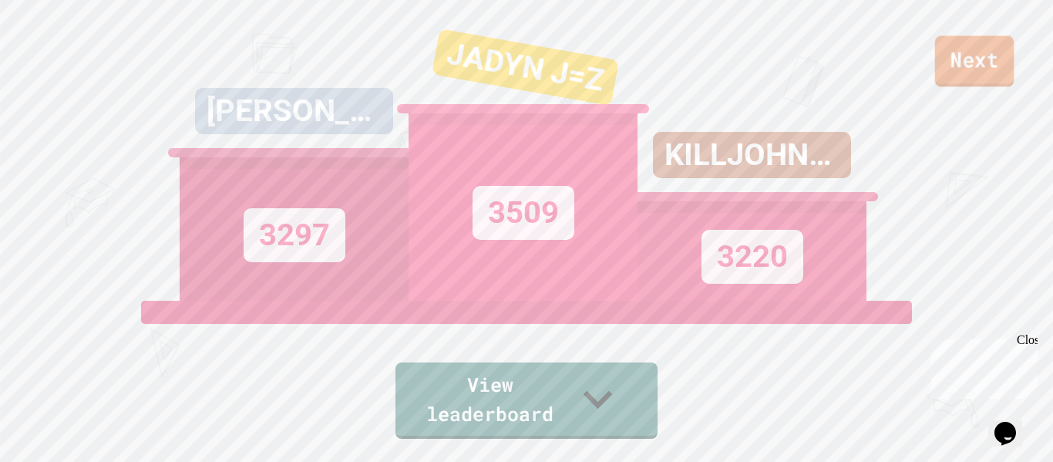
click at [987, 63] on link "Next" at bounding box center [974, 60] width 79 height 51
